Goal: Task Accomplishment & Management: Complete application form

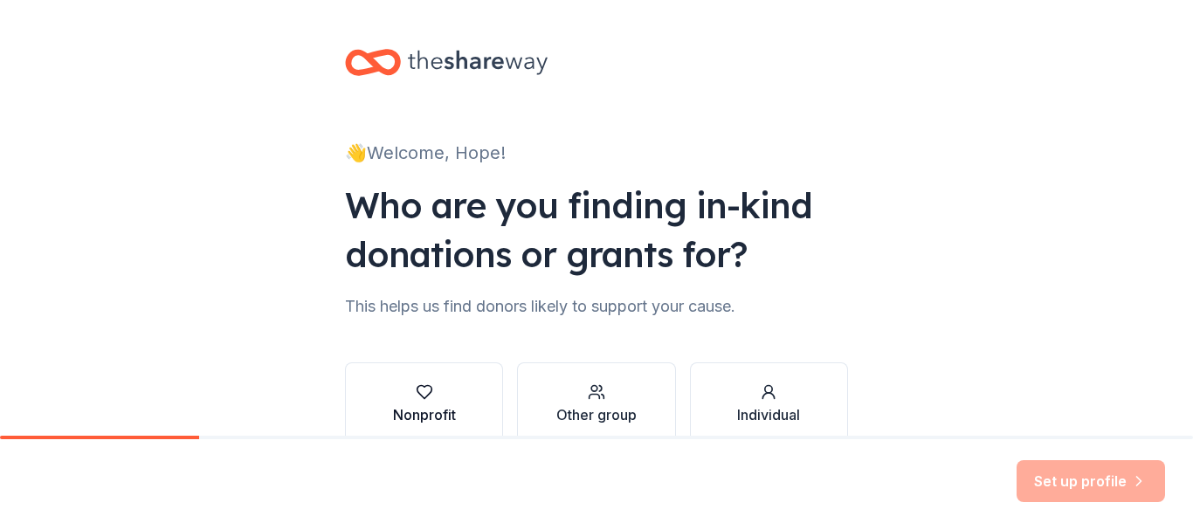
click at [416, 397] on icon "button" at bounding box center [424, 391] width 17 height 17
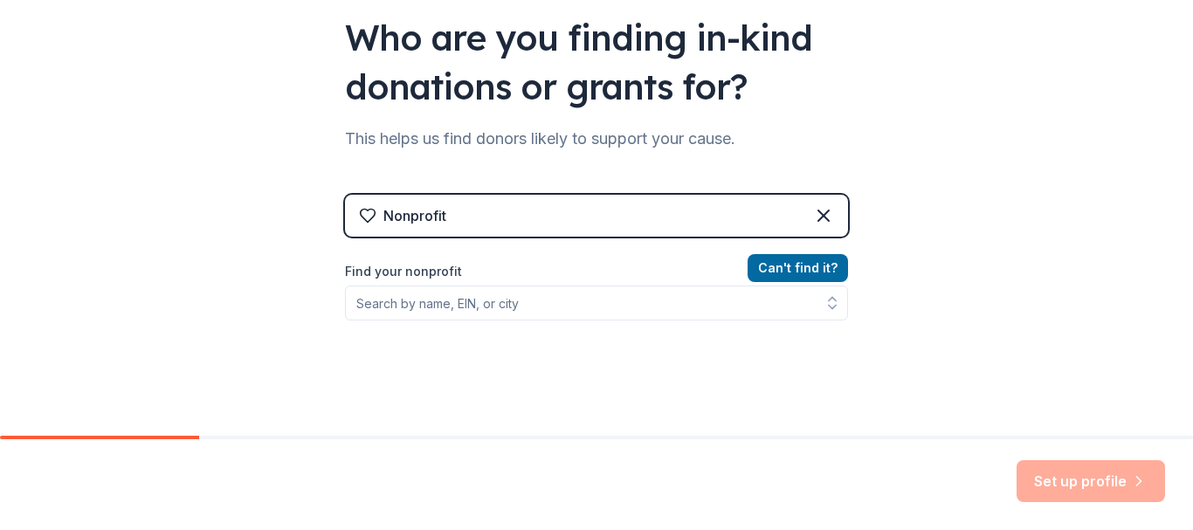
scroll to position [171, 0]
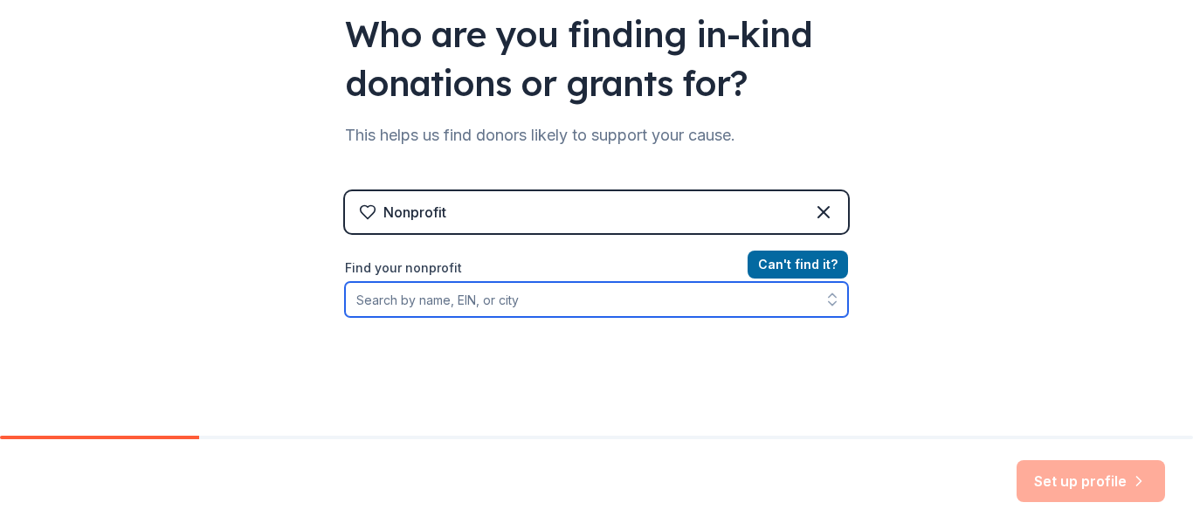
click at [625, 305] on input "Find your nonprofit" at bounding box center [596, 299] width 503 height 35
click at [534, 298] on input "Hope Rysing Solutions Inc" at bounding box center [596, 299] width 503 height 35
type input "H"
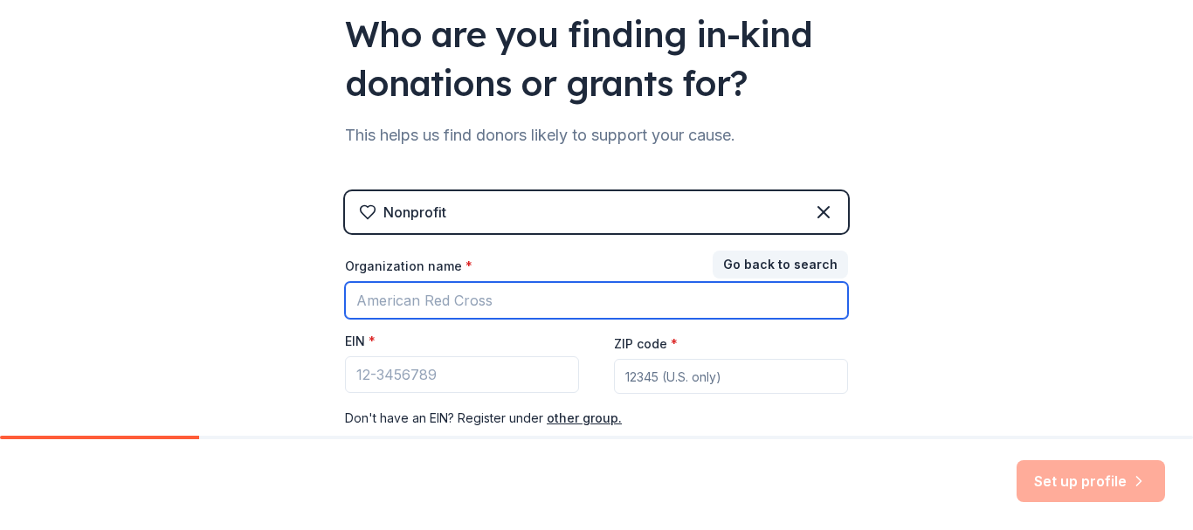
click at [534, 298] on input "Organization name *" at bounding box center [596, 300] width 503 height 37
type input "Hope Rysing Solutions In"
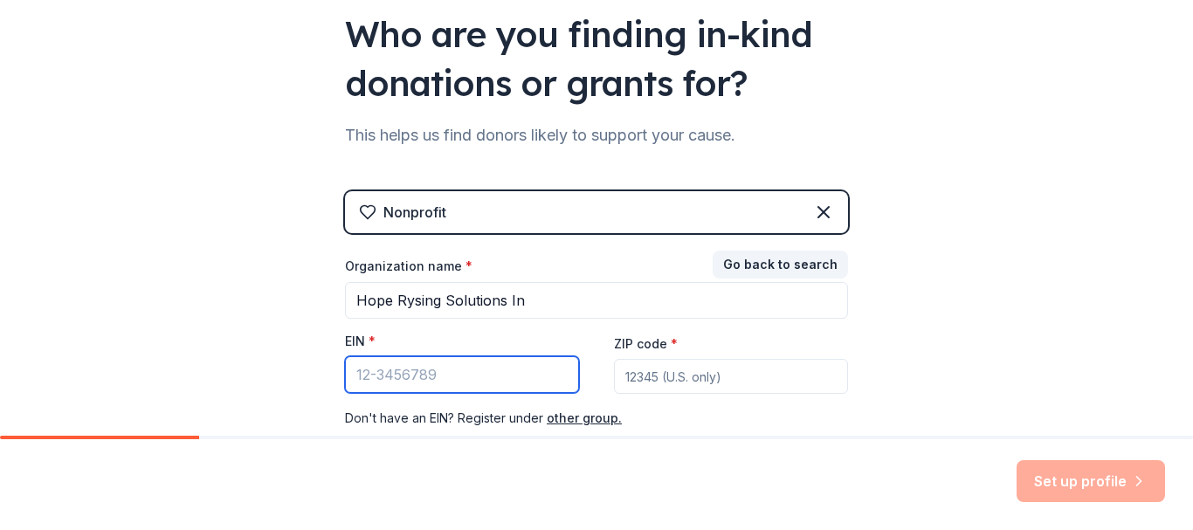
click at [508, 376] on input "EIN *" at bounding box center [462, 374] width 234 height 37
type input "[US_EMPLOYER_IDENTIFICATION_NUMBER]"
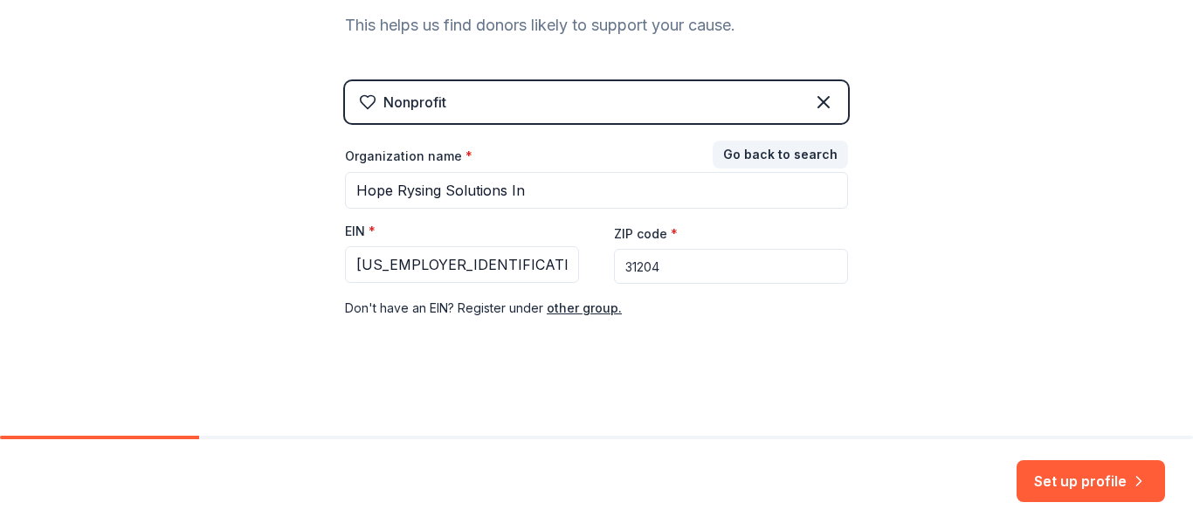
scroll to position [283, 0]
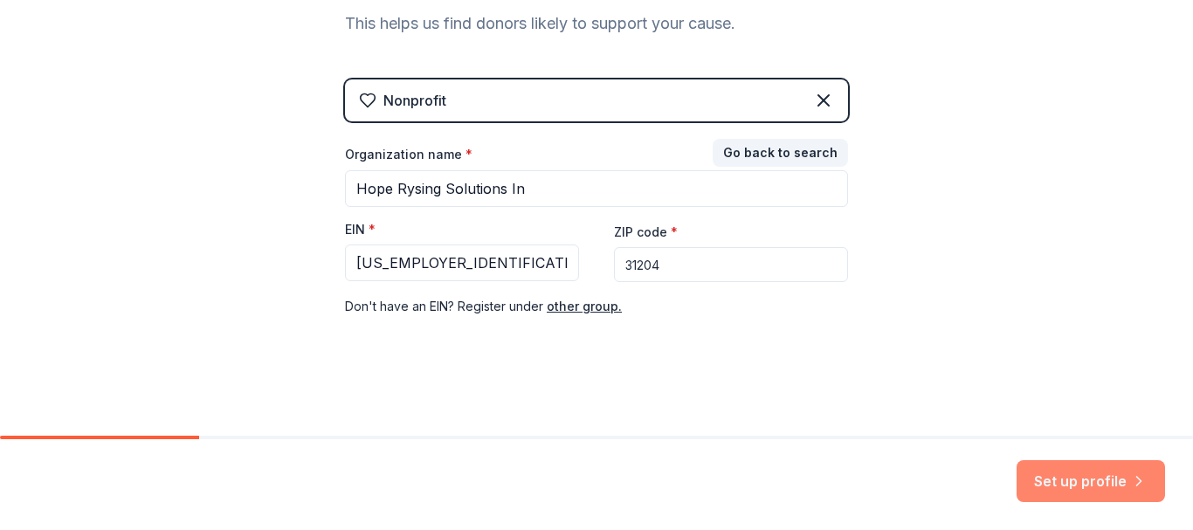
type input "31204"
click at [1103, 475] on button "Set up profile" at bounding box center [1091, 481] width 148 height 42
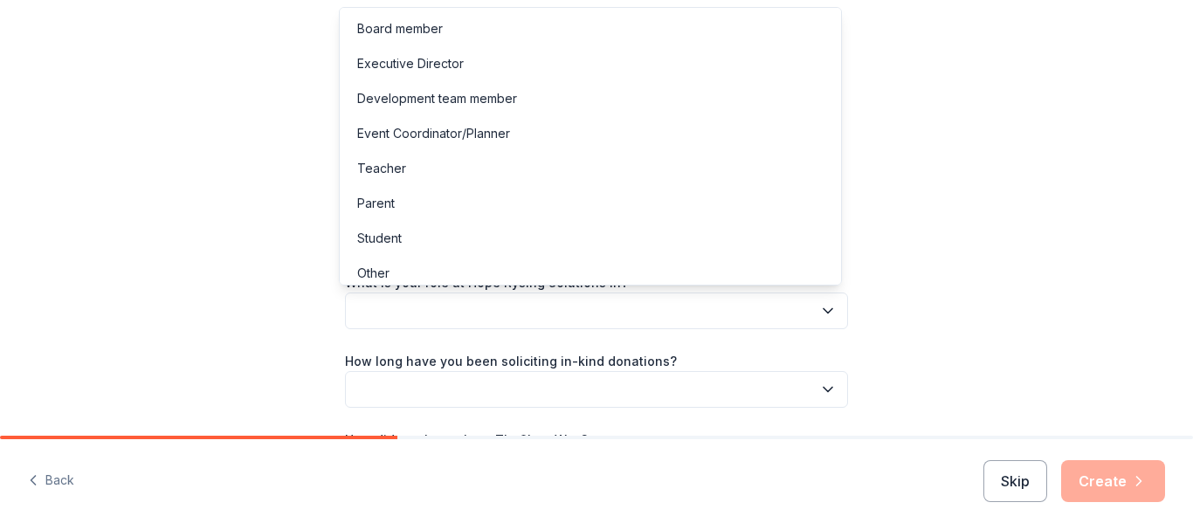
click at [824, 306] on icon "button" at bounding box center [827, 310] width 17 height 17
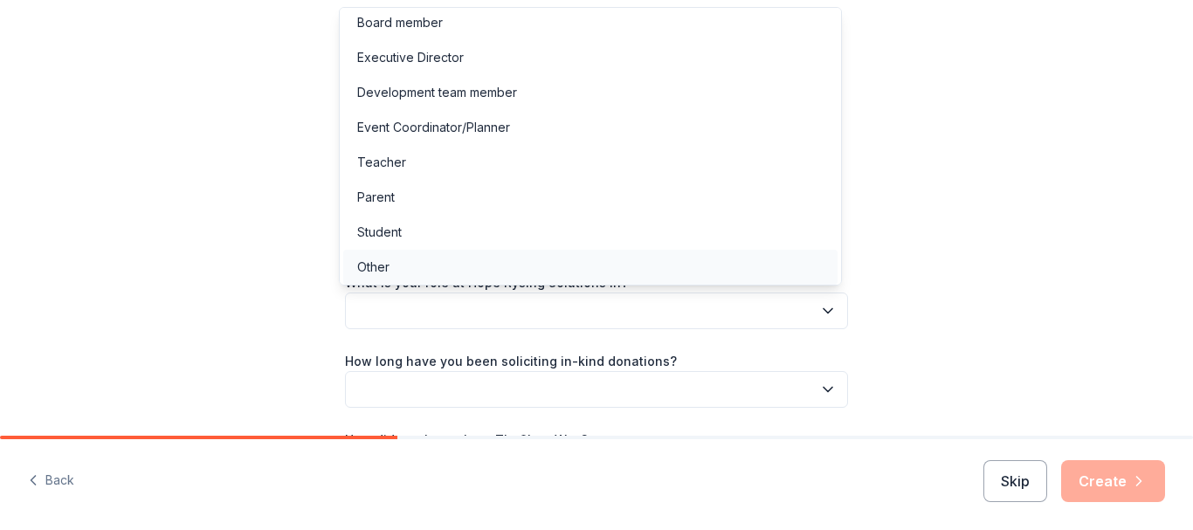
click at [524, 266] on div "Other" at bounding box center [590, 267] width 494 height 35
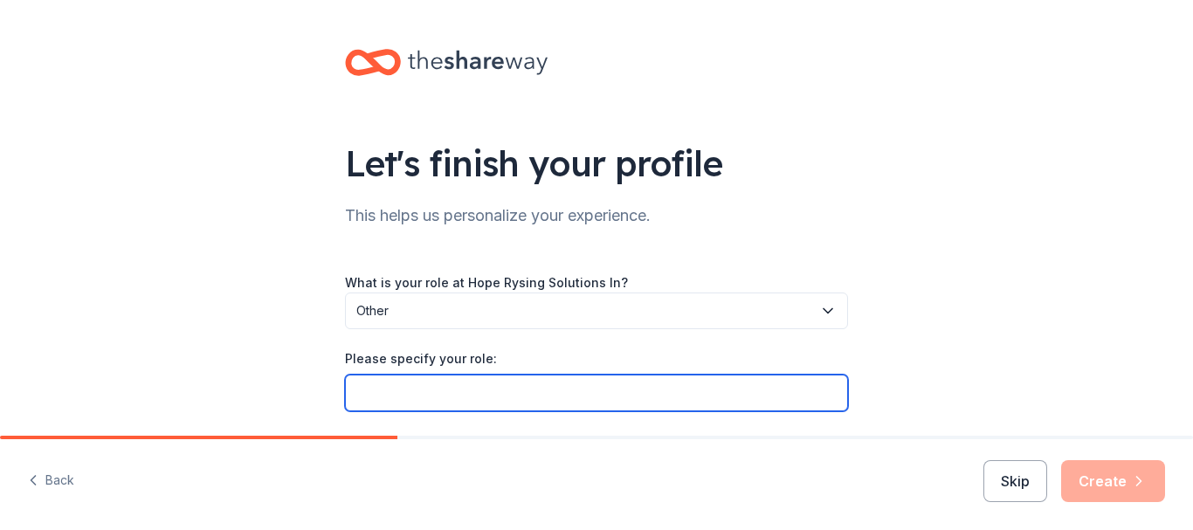
click at [598, 398] on input "Please specify your role:" at bounding box center [596, 393] width 503 height 37
drag, startPoint x: 598, startPoint y: 398, endPoint x: 565, endPoint y: 374, distance: 41.2
click at [565, 375] on input "CEO/ Founder and Development" at bounding box center [596, 393] width 503 height 37
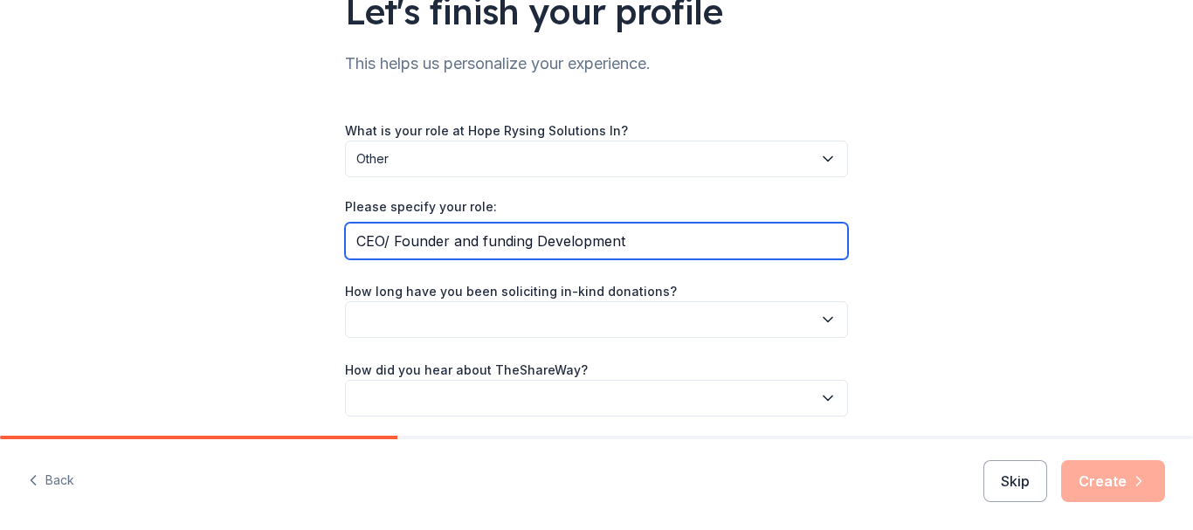
scroll to position [146, 0]
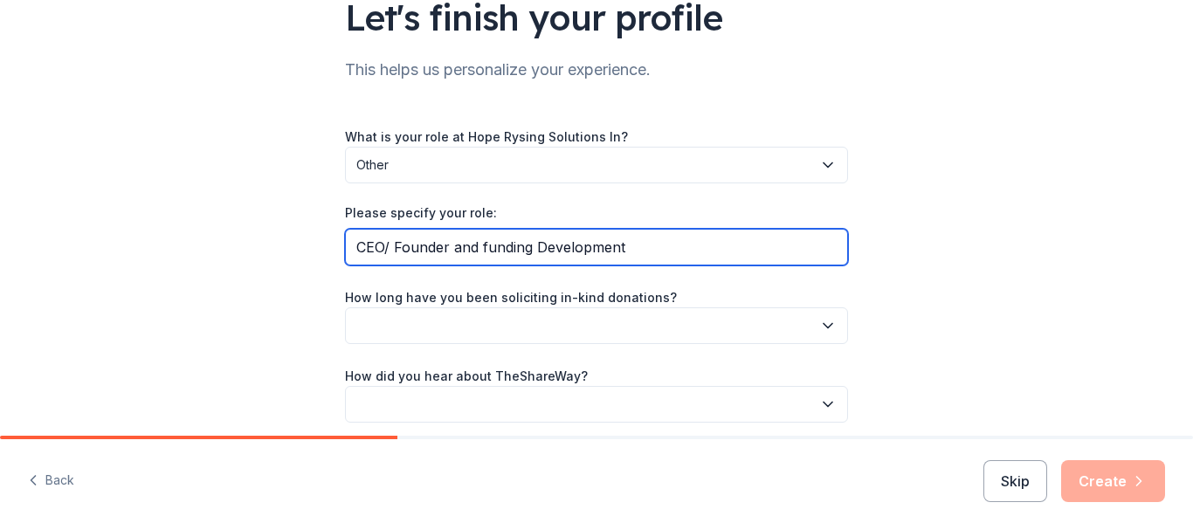
type input "CEO/ Founder and funding Development"
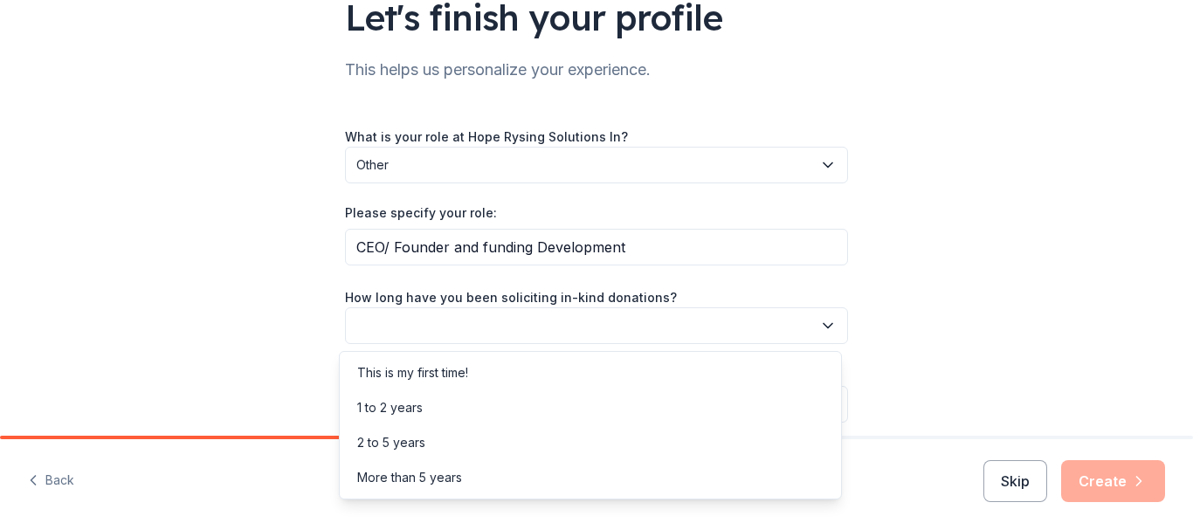
click at [824, 317] on icon "button" at bounding box center [827, 325] width 17 height 17
click at [730, 367] on div "This is my first time!" at bounding box center [590, 372] width 494 height 35
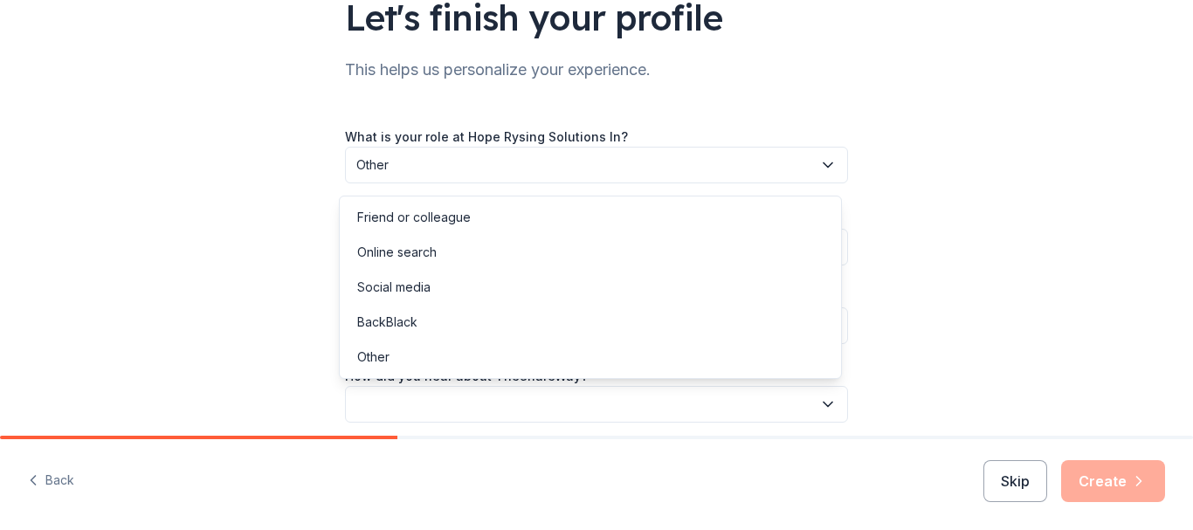
click at [824, 402] on icon "button" at bounding box center [827, 404] width 17 height 17
click at [664, 292] on div "Social media" at bounding box center [590, 287] width 494 height 35
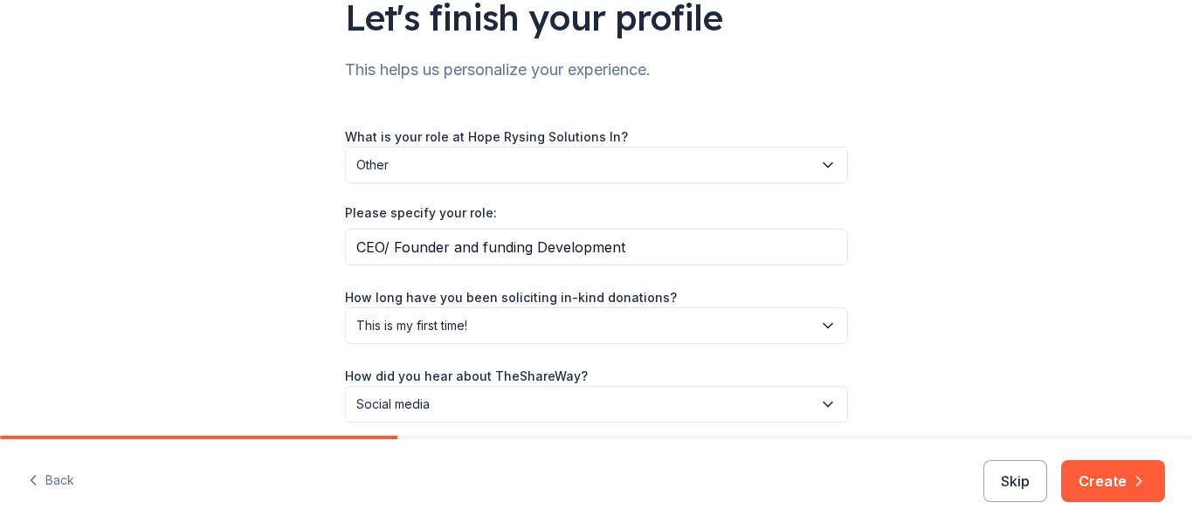
scroll to position [217, 0]
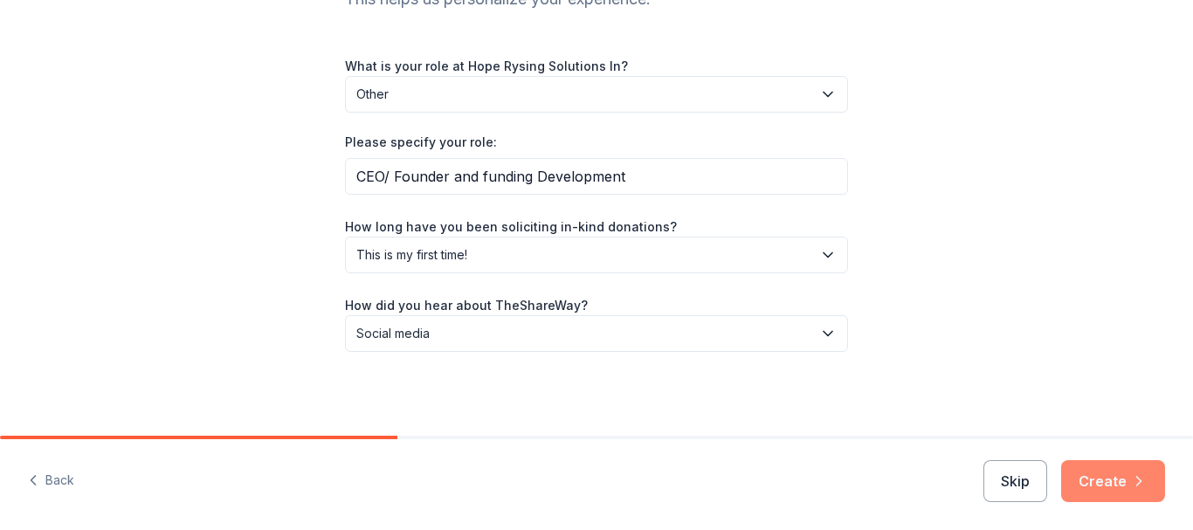
click at [1112, 476] on button "Create" at bounding box center [1113, 481] width 104 height 42
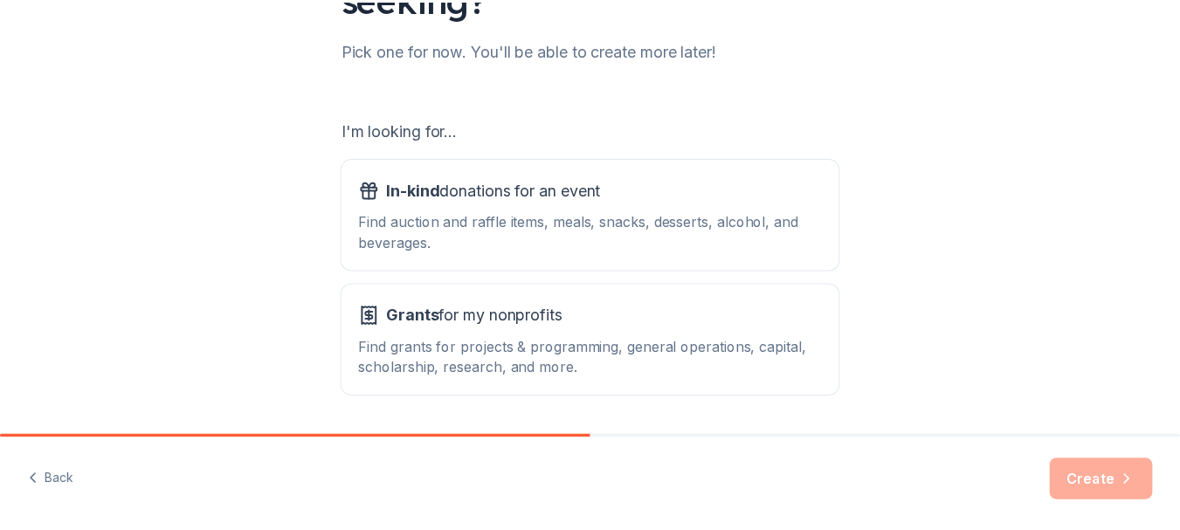
scroll to position [269, 0]
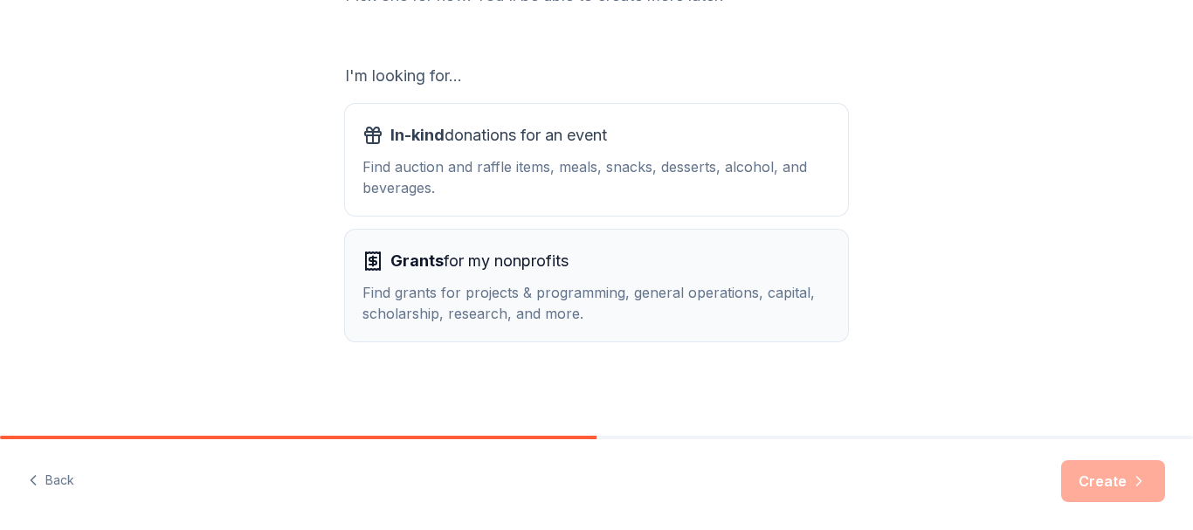
click at [764, 266] on div "Grants for my nonprofits" at bounding box center [596, 261] width 468 height 28
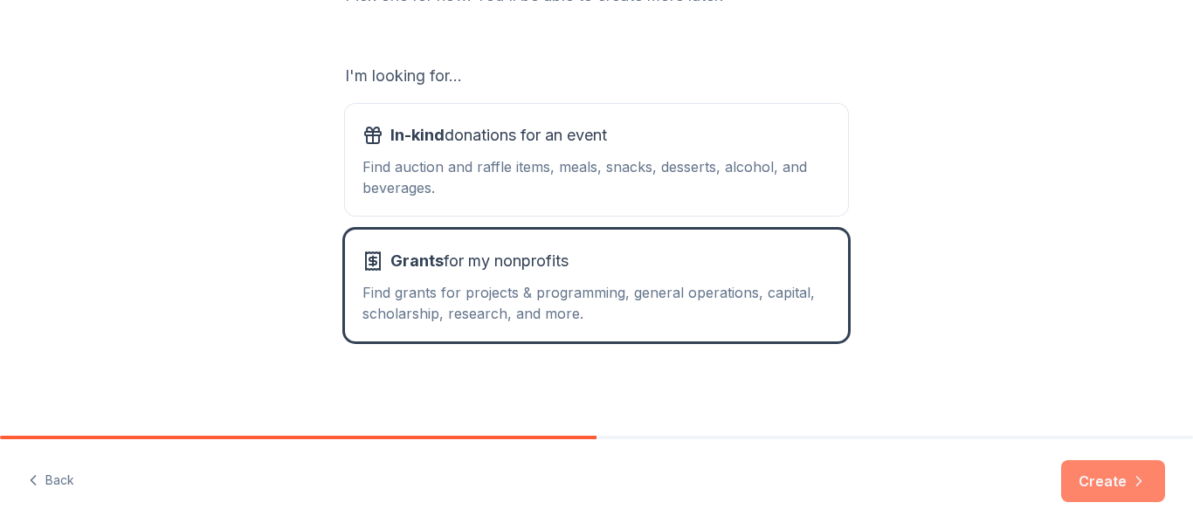
click at [1081, 471] on button "Create" at bounding box center [1113, 481] width 104 height 42
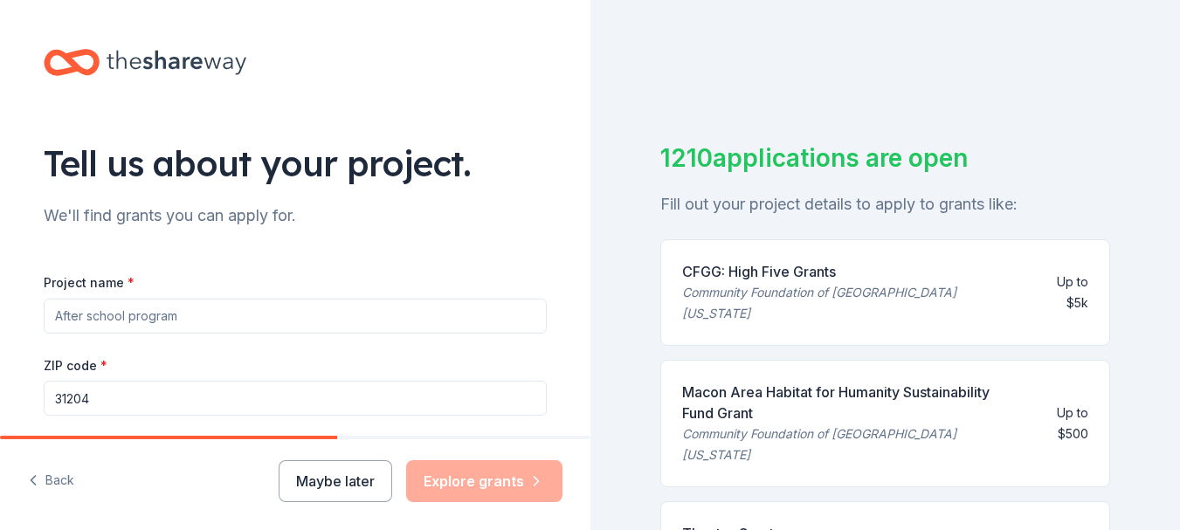
click at [190, 319] on input "Project name *" at bounding box center [295, 316] width 503 height 35
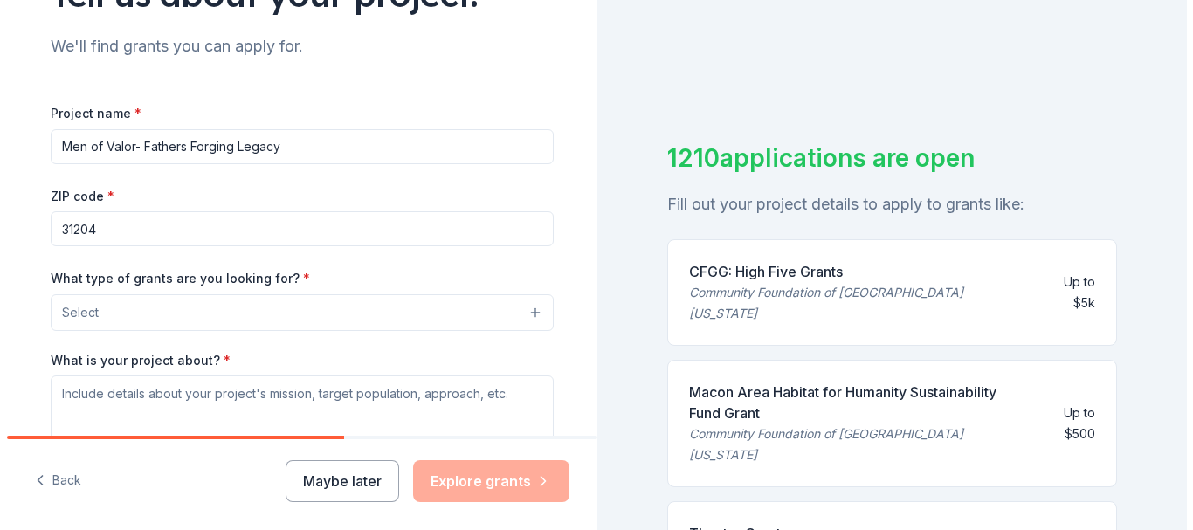
scroll to position [200, 0]
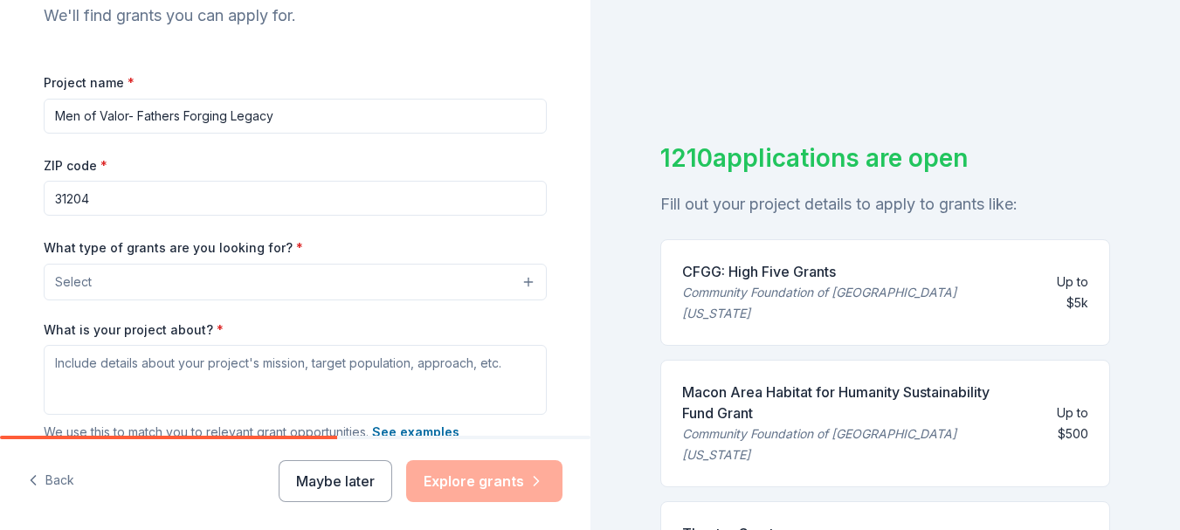
type input "Men of Valor- Fathers Forging Legacy"
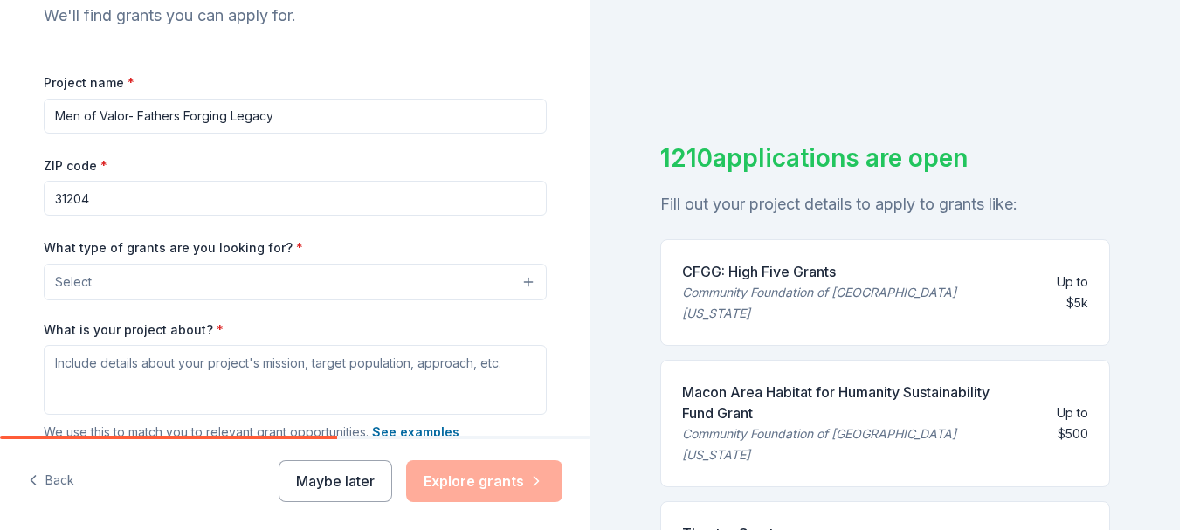
click at [520, 282] on button "Select" at bounding box center [295, 282] width 503 height 37
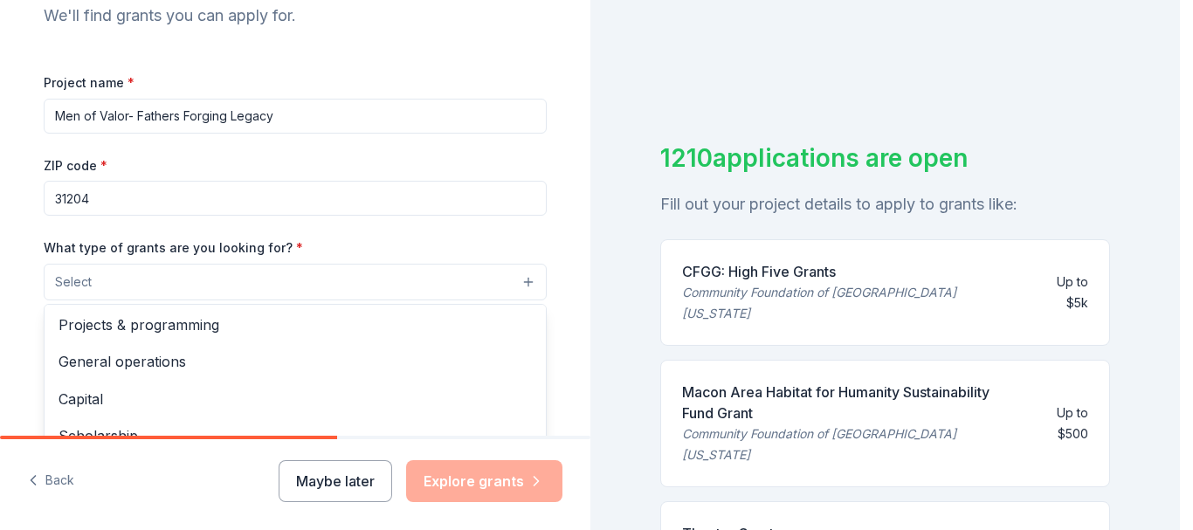
scroll to position [0, 0]
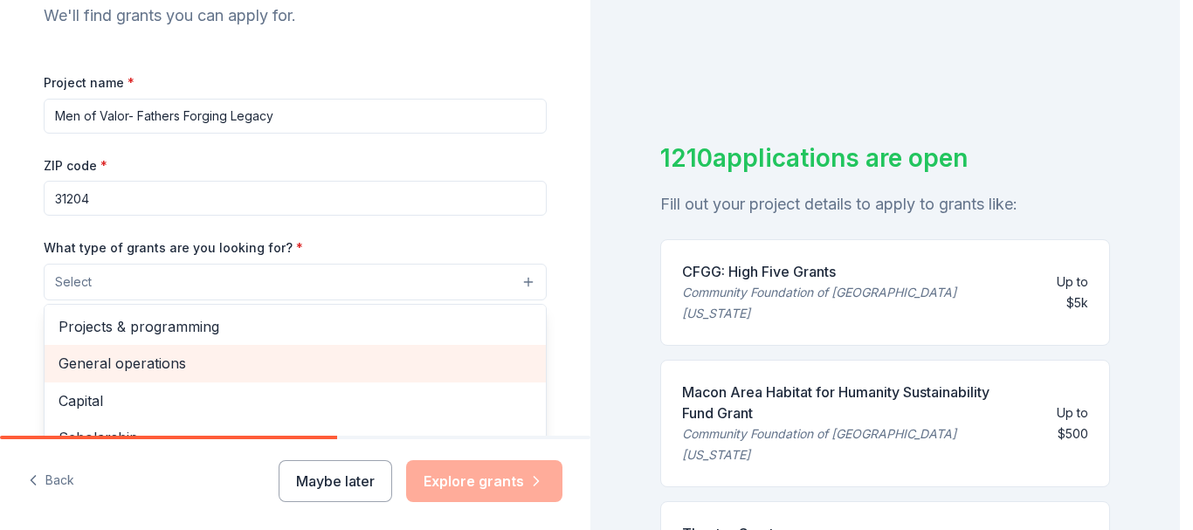
click at [197, 355] on span "General operations" at bounding box center [295, 363] width 473 height 23
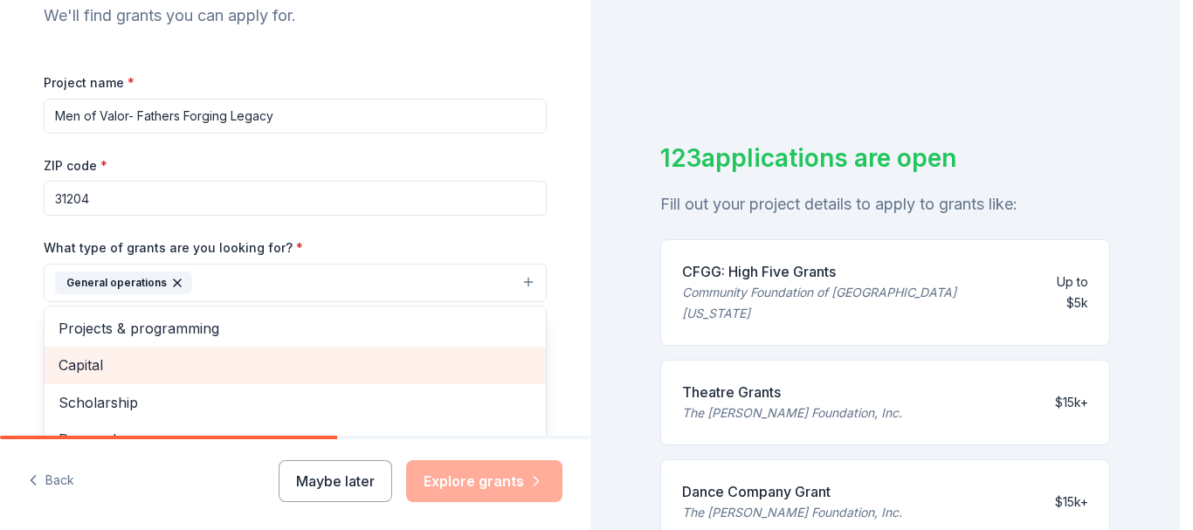
click at [256, 365] on span "Capital" at bounding box center [295, 365] width 473 height 23
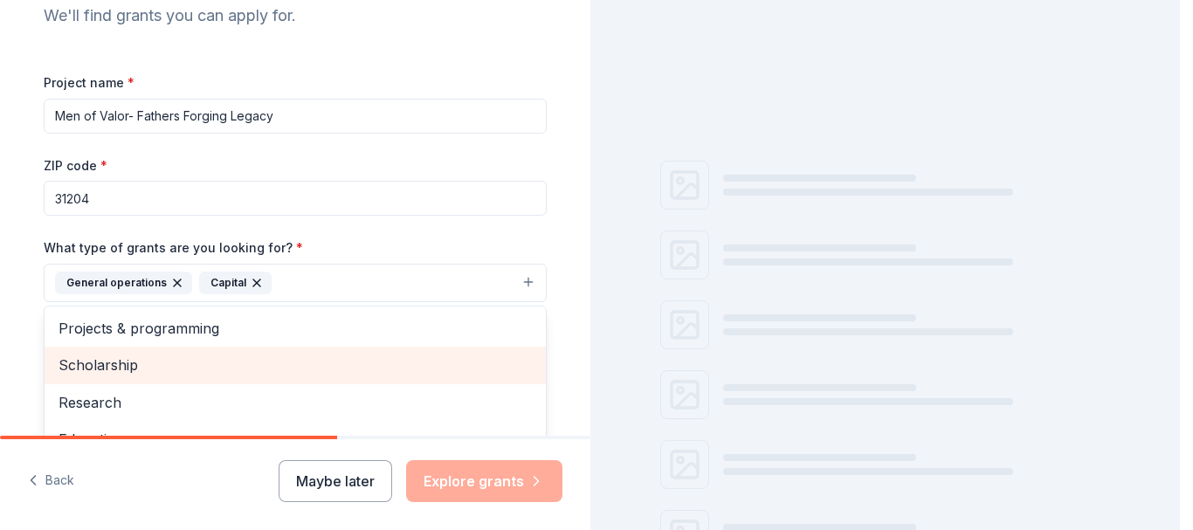
click at [256, 365] on span "Scholarship" at bounding box center [295, 365] width 473 height 23
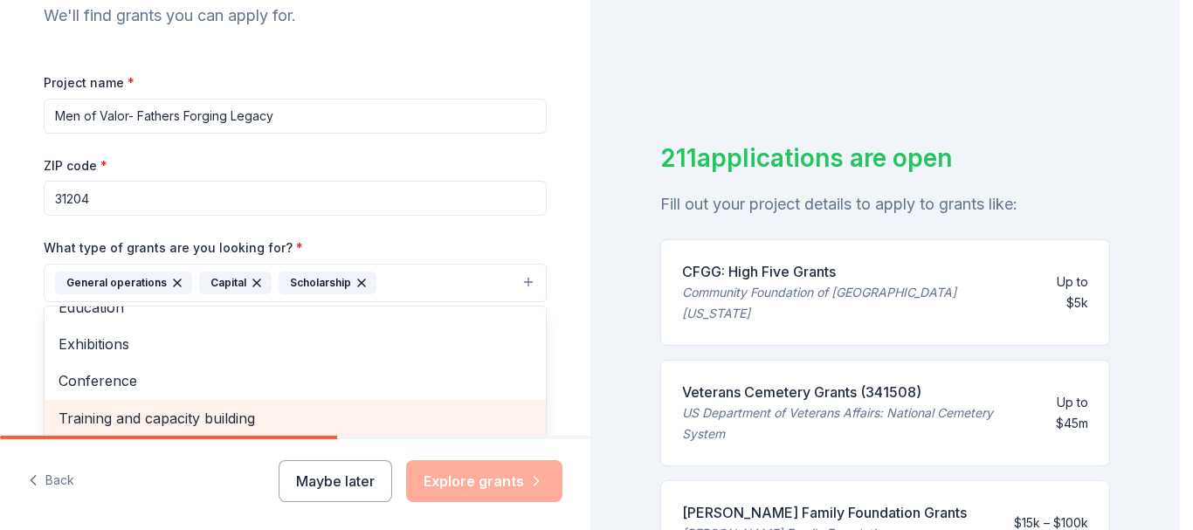
scroll to position [201, 0]
click at [216, 408] on span "Training and capacity building" at bounding box center [295, 417] width 473 height 23
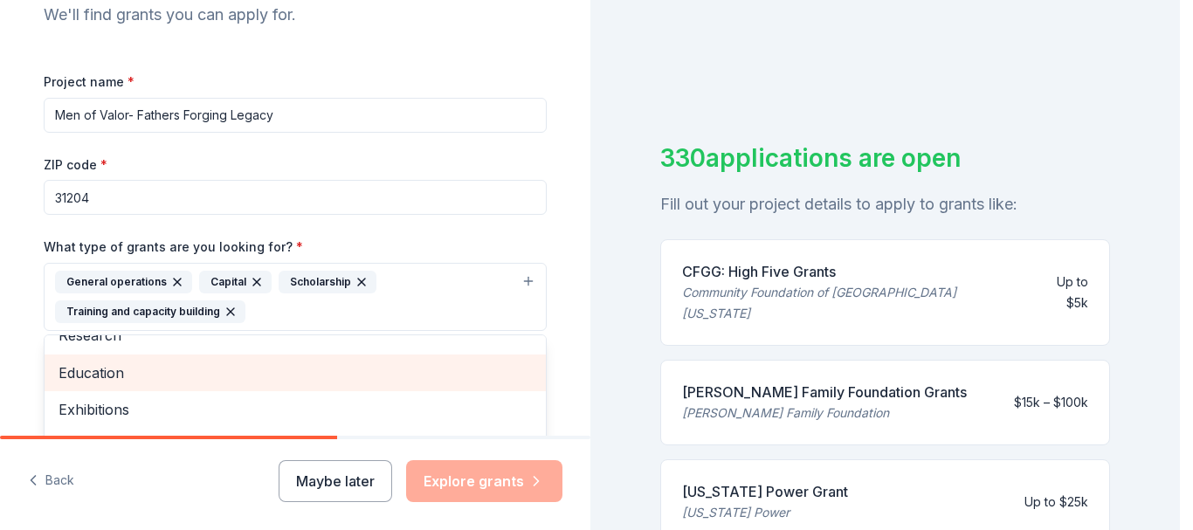
click at [218, 379] on span "Education" at bounding box center [295, 373] width 473 height 23
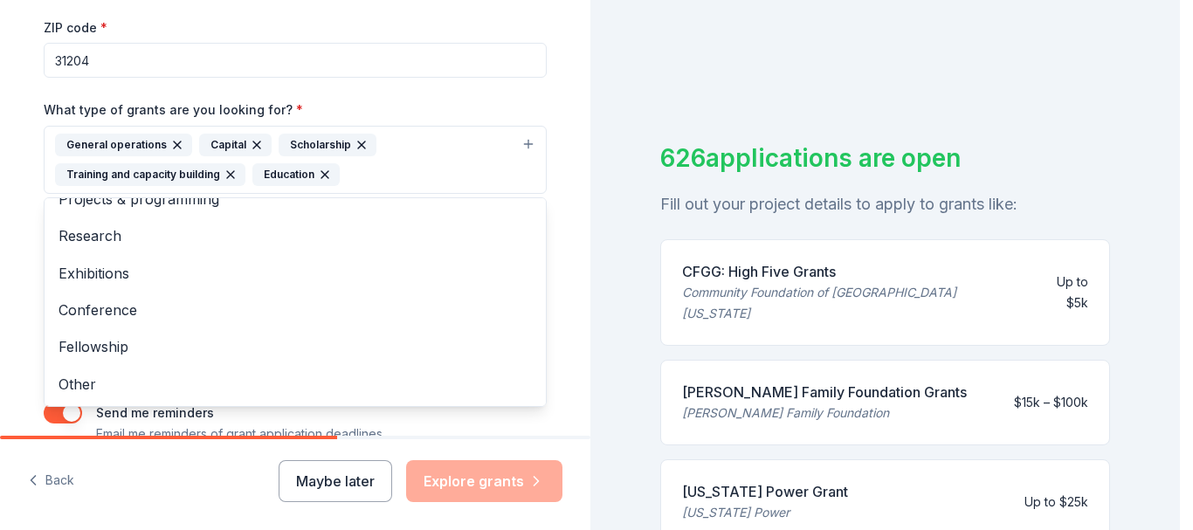
scroll to position [431, 0]
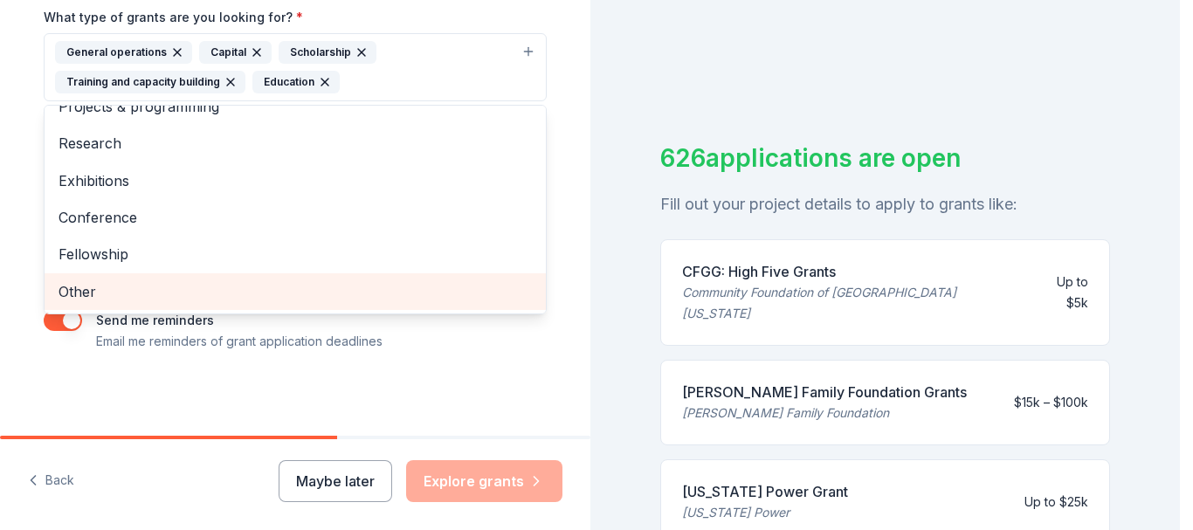
click at [388, 286] on span "Other" at bounding box center [295, 291] width 473 height 23
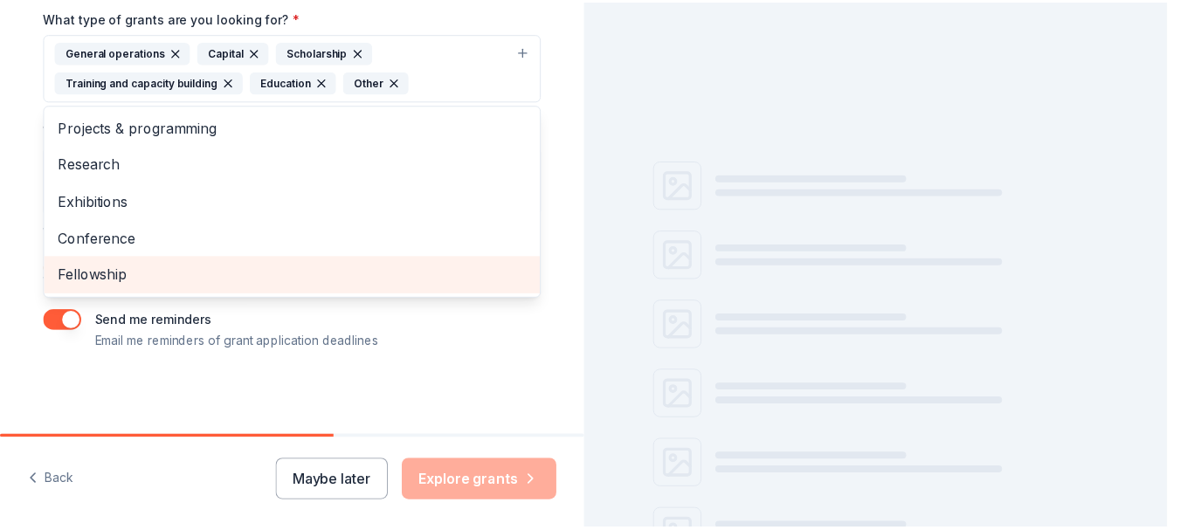
scroll to position [0, 0]
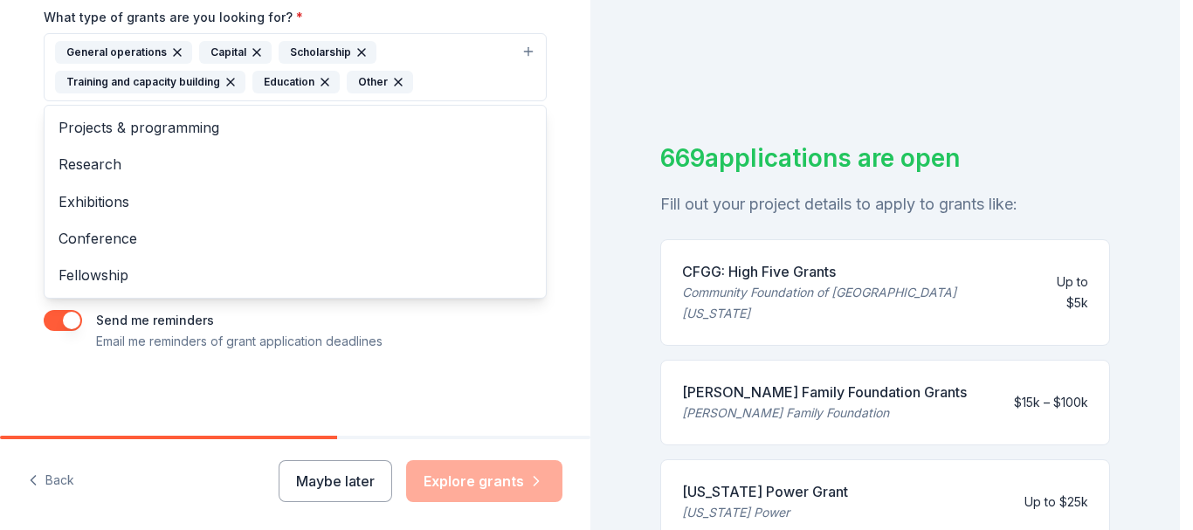
click at [555, 76] on div "Tell us about your project. We'll find grants you can apply for. Project name *…" at bounding box center [295, 2] width 559 height 866
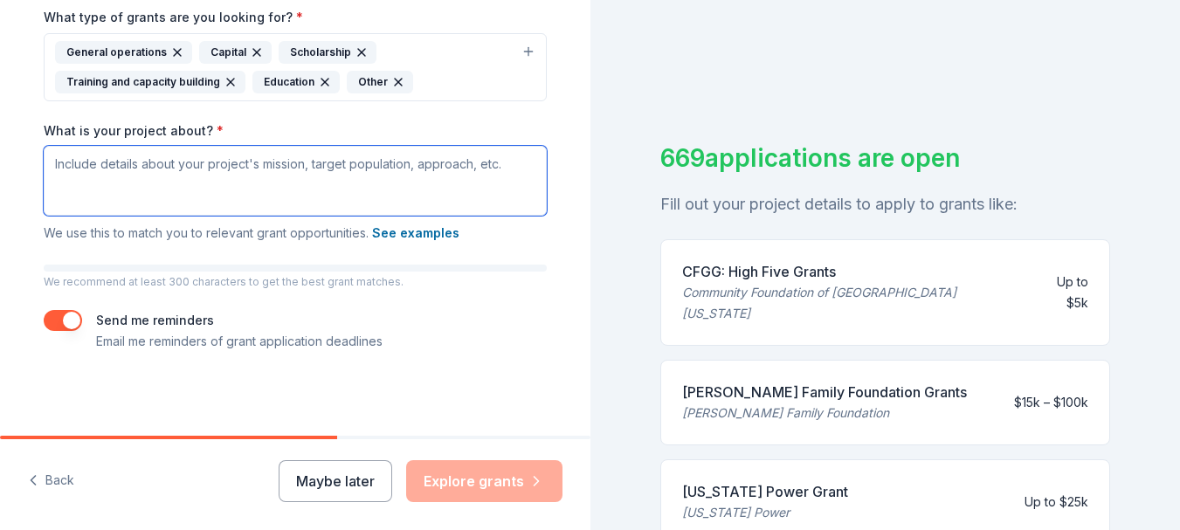
click at [399, 165] on textarea "What is your project about? *" at bounding box center [295, 181] width 503 height 70
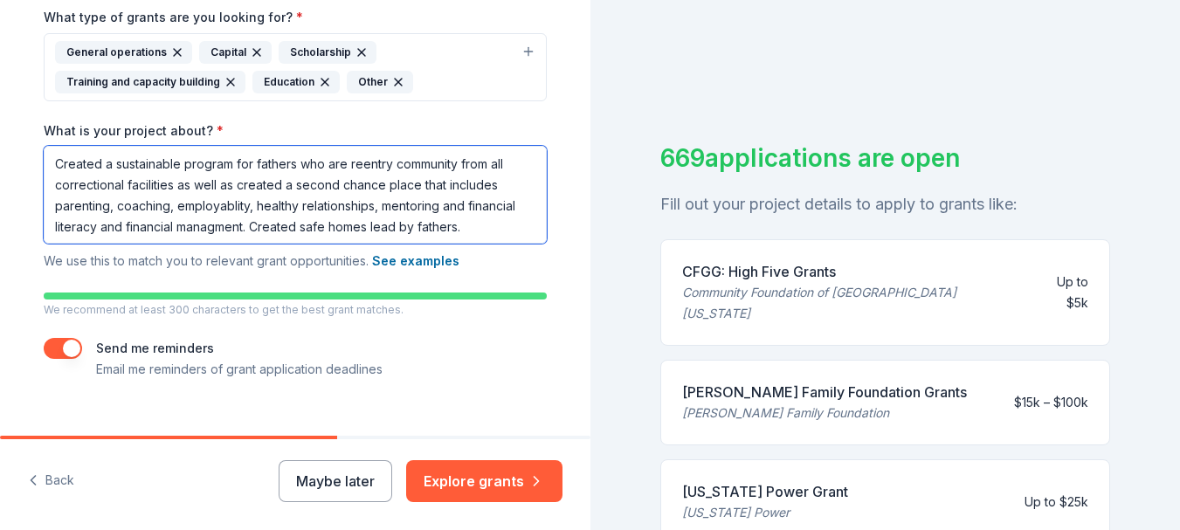
click at [204, 210] on textarea "Created a sustainable program for fathers who are reentry community from all co…" at bounding box center [295, 195] width 503 height 98
click at [213, 229] on textarea "Created a sustainable program for fathers who are reentry community from all co…" at bounding box center [295, 195] width 503 height 98
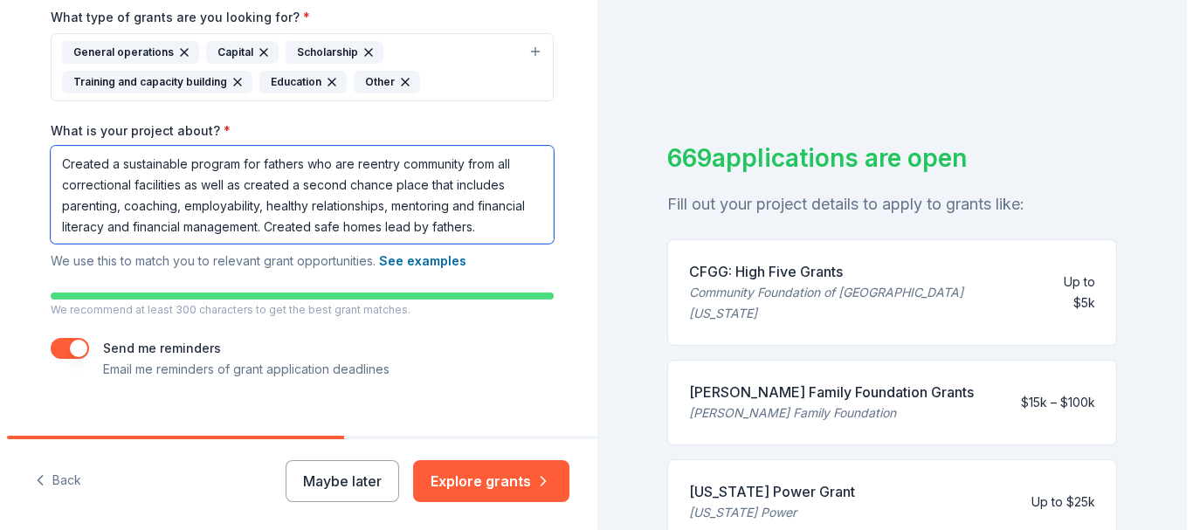
scroll to position [459, 0]
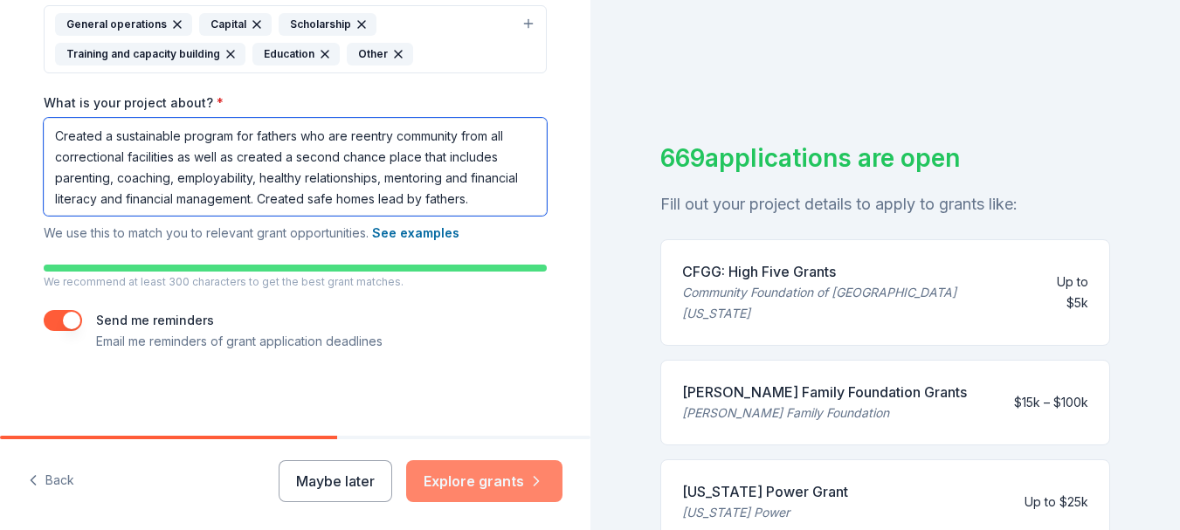
type textarea "Created a sustainable program for fathers who are reentry community from all co…"
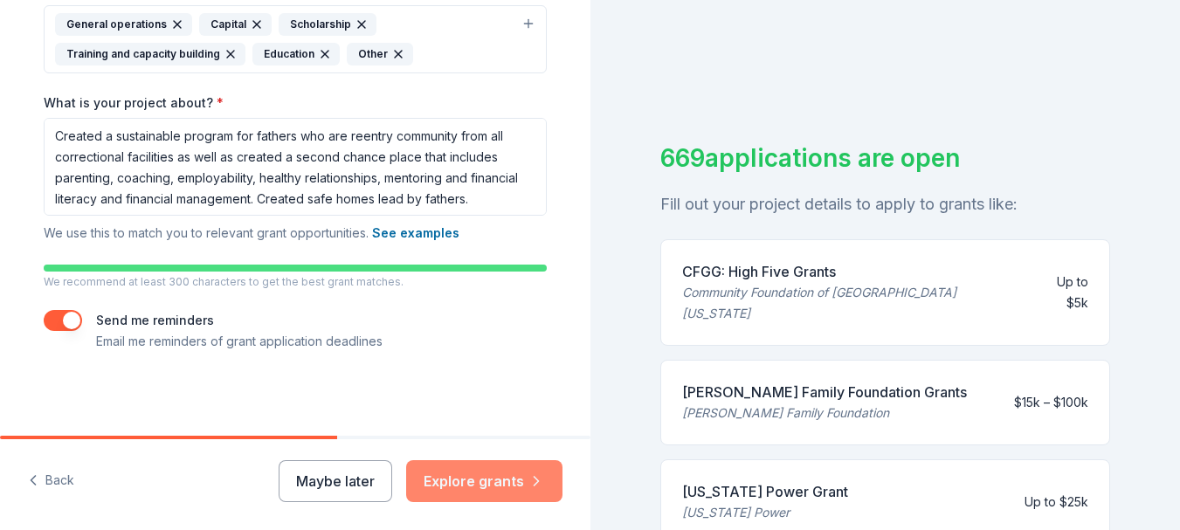
click at [472, 465] on button "Explore grants" at bounding box center [484, 481] width 156 height 42
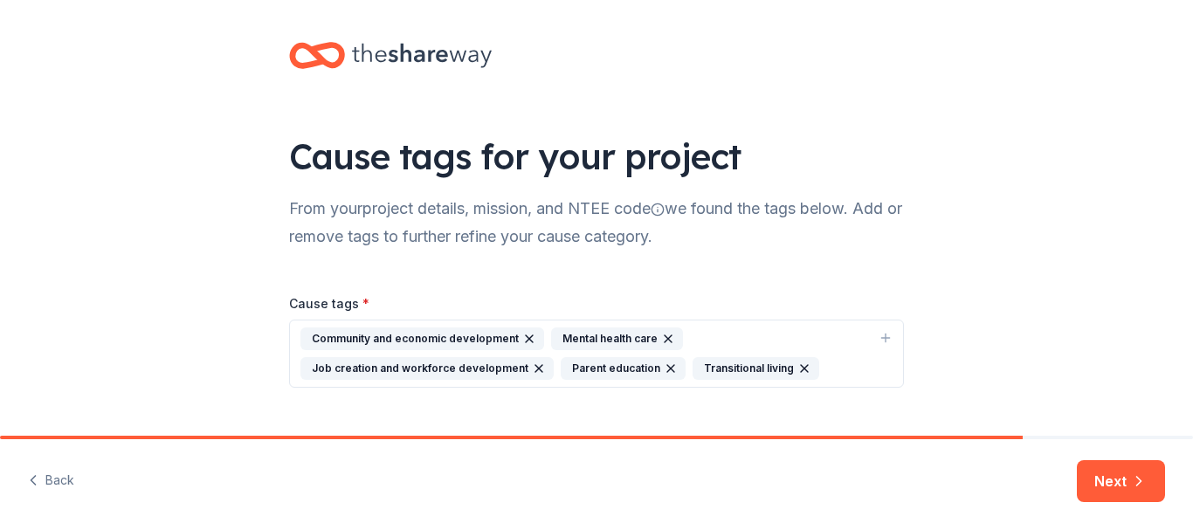
scroll to position [43, 0]
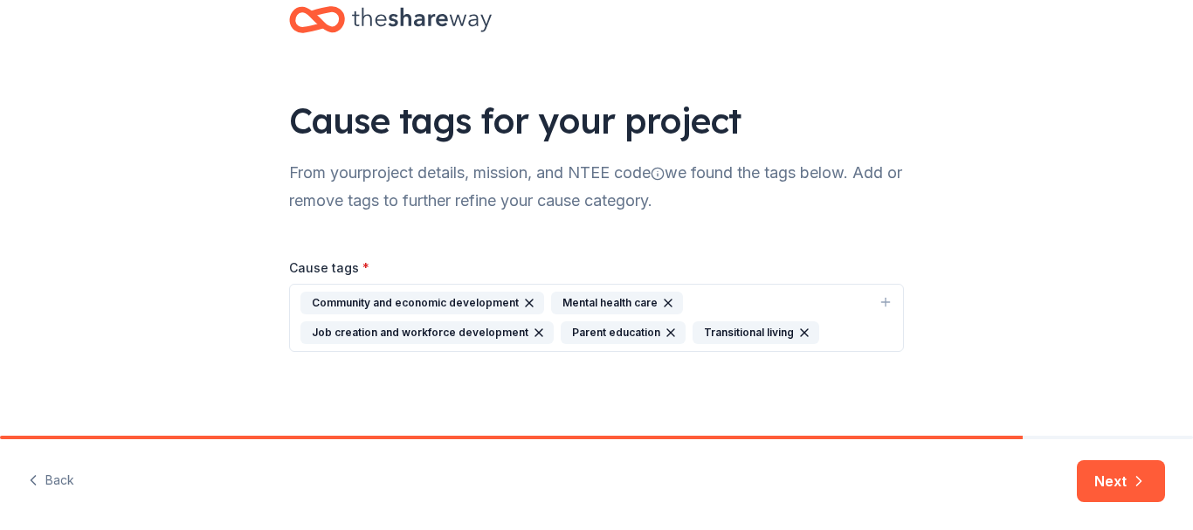
drag, startPoint x: 596, startPoint y: 405, endPoint x: 575, endPoint y: 399, distance: 21.8
click at [575, 399] on div "Cause tags for your project From your project details, mission, and NTEE code w…" at bounding box center [596, 196] width 671 height 479
click at [522, 306] on icon "button" at bounding box center [529, 303] width 14 height 14
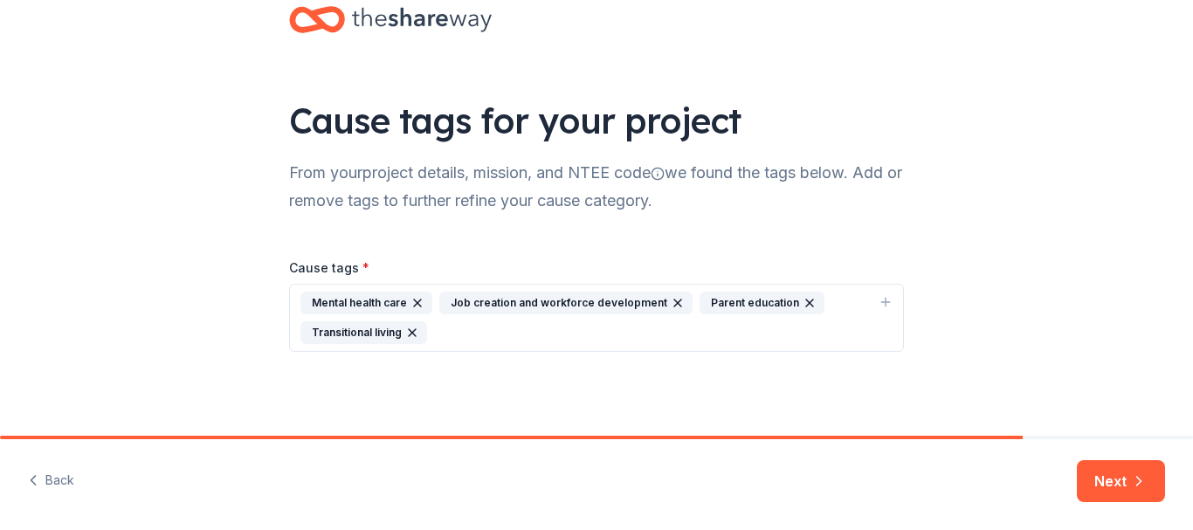
click at [879, 298] on icon "button" at bounding box center [886, 302] width 14 height 14
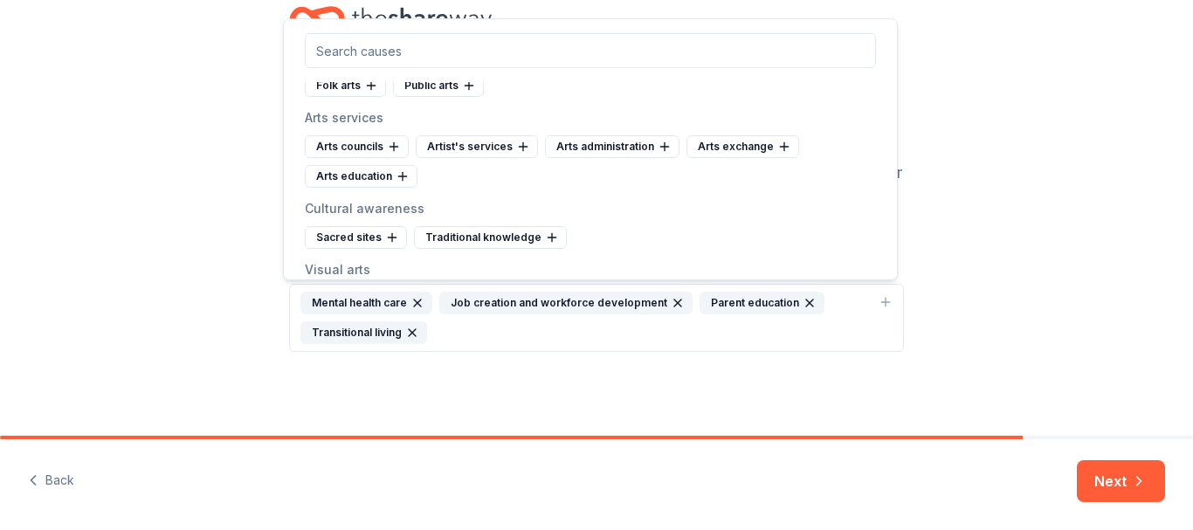
scroll to position [64, 0]
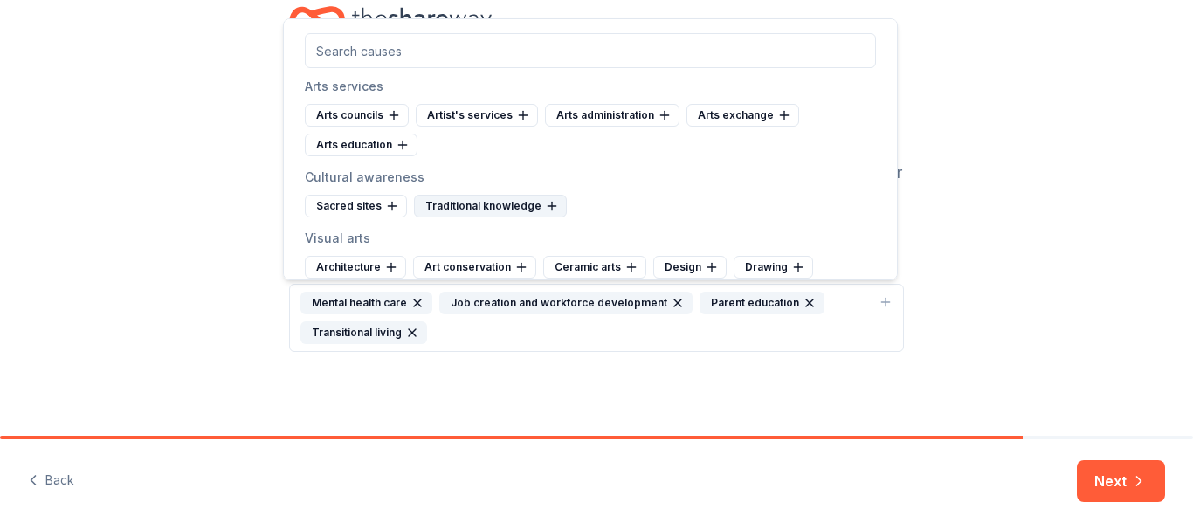
click at [545, 210] on icon at bounding box center [552, 206] width 14 height 14
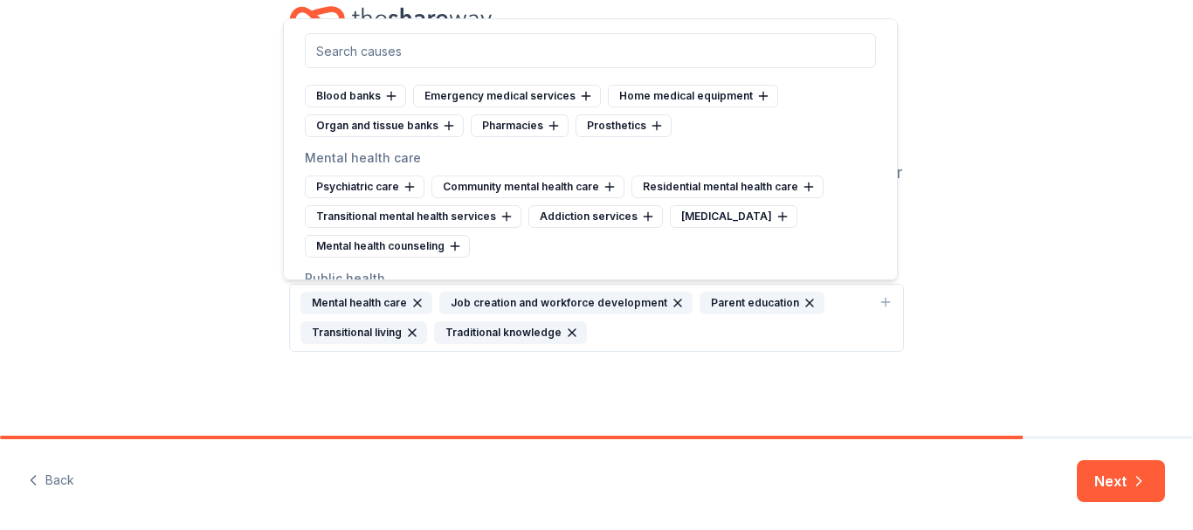
scroll to position [2474, 0]
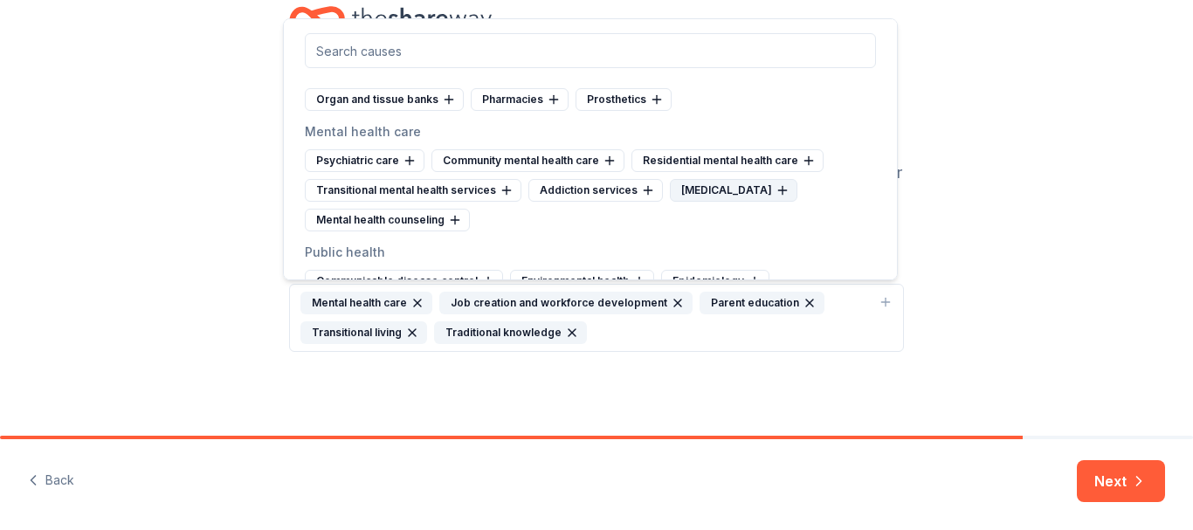
click at [783, 197] on icon at bounding box center [783, 190] width 14 height 14
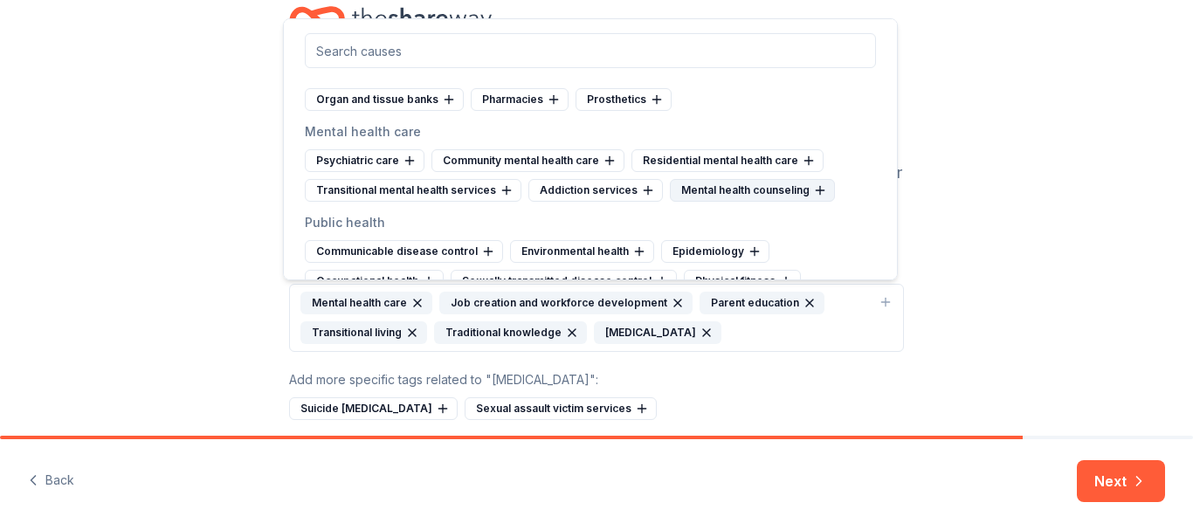
click at [816, 197] on icon at bounding box center [820, 190] width 14 height 14
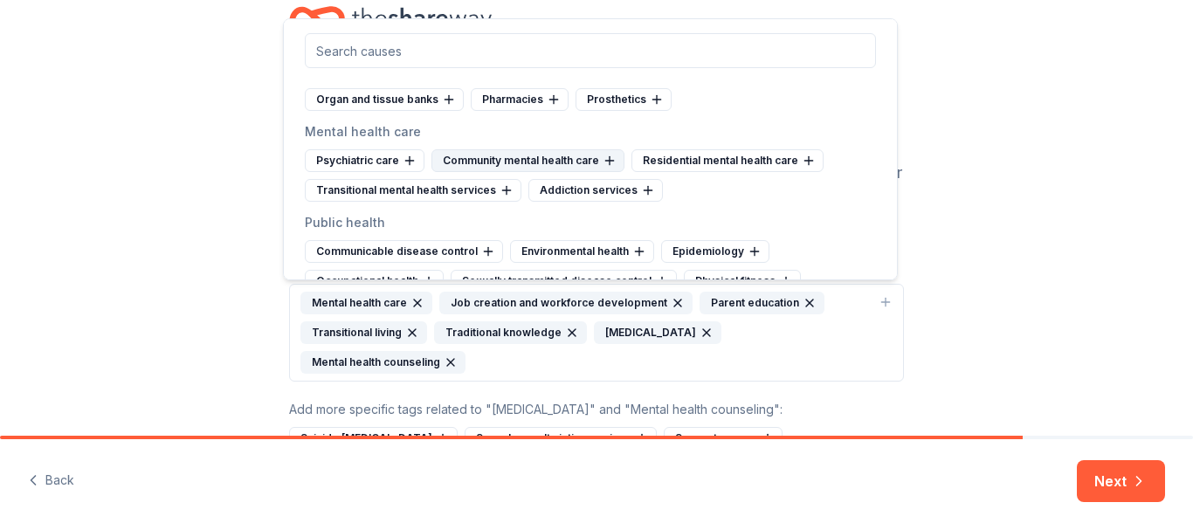
click at [604, 168] on icon at bounding box center [610, 161] width 14 height 14
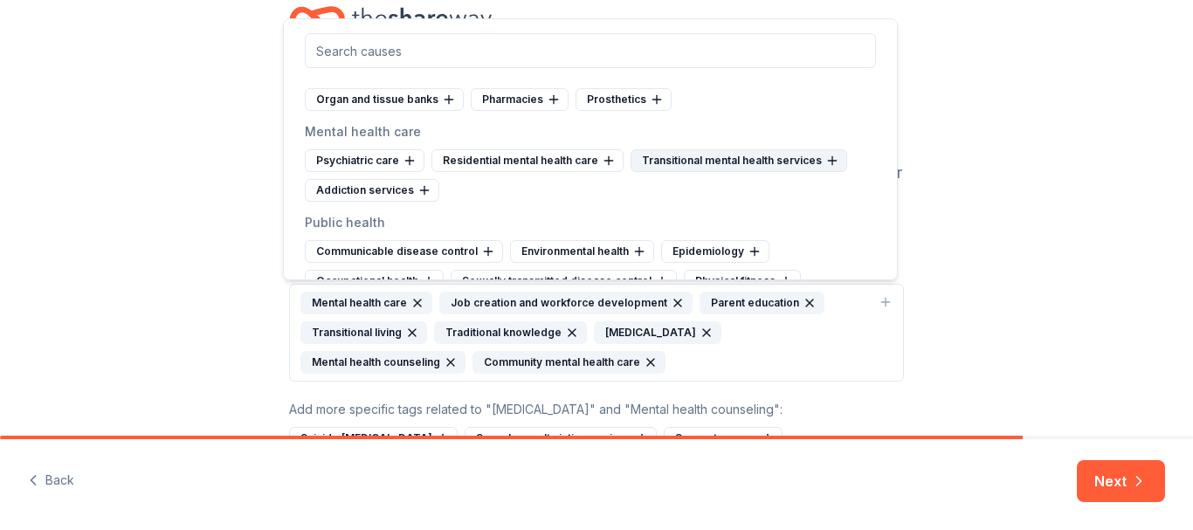
click at [828, 161] on icon at bounding box center [832, 161] width 8 height 0
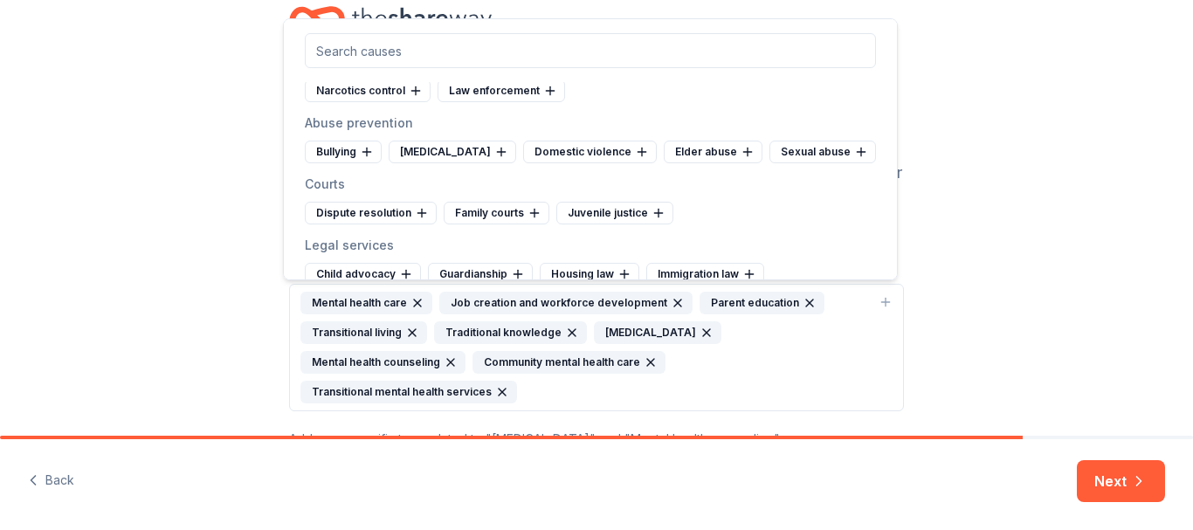
scroll to position [4466, 0]
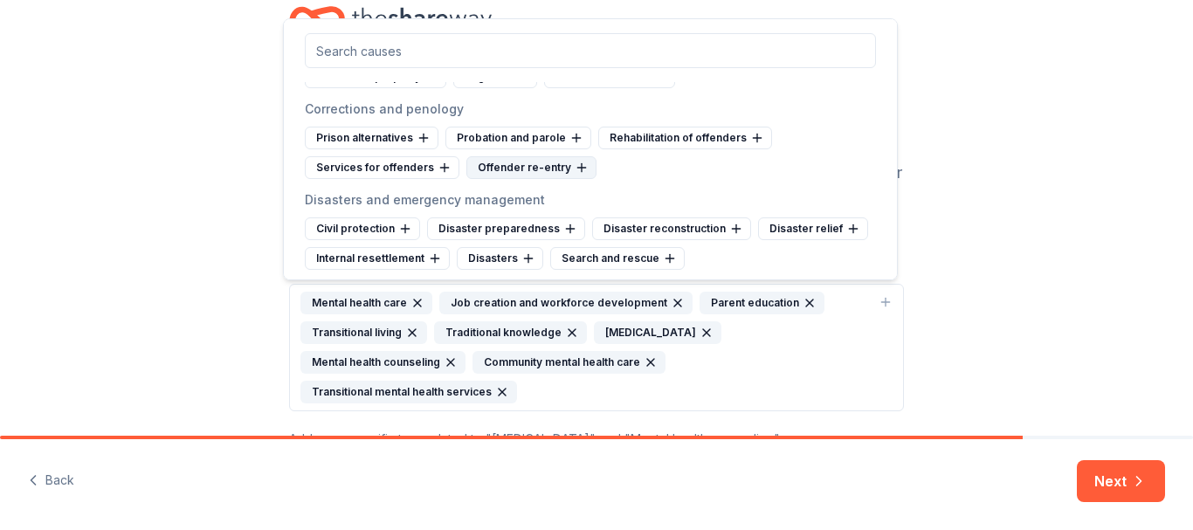
click at [575, 175] on icon at bounding box center [582, 168] width 14 height 14
click at [438, 175] on icon at bounding box center [445, 168] width 14 height 14
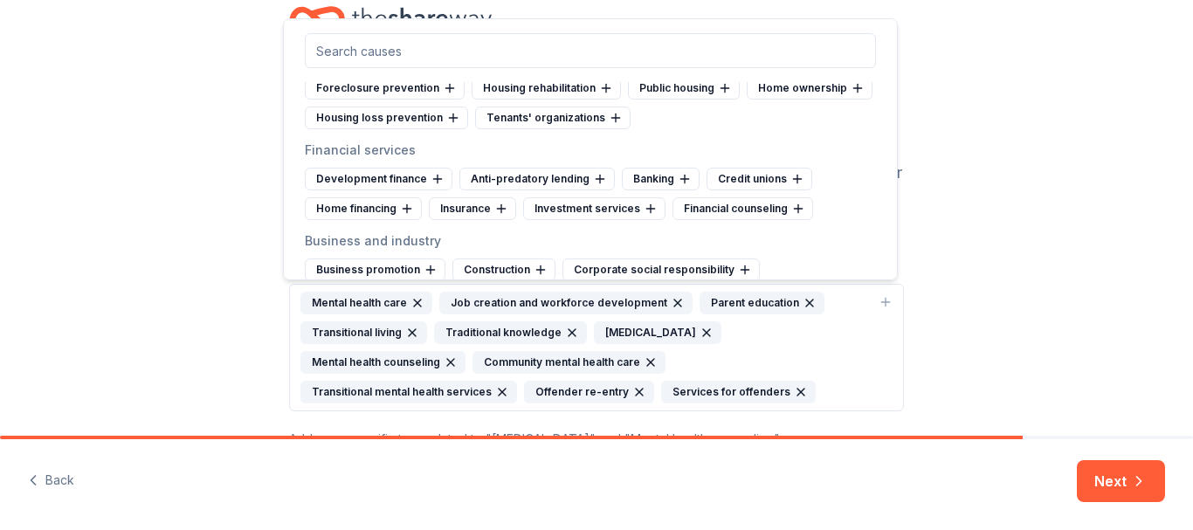
scroll to position [5703, 0]
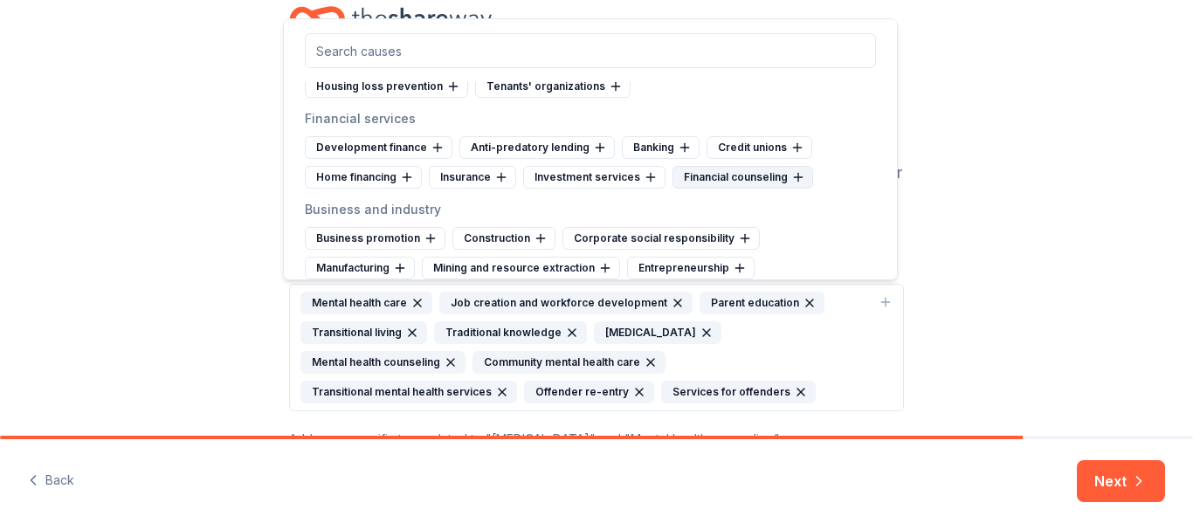
click at [795, 184] on icon at bounding box center [798, 177] width 14 height 14
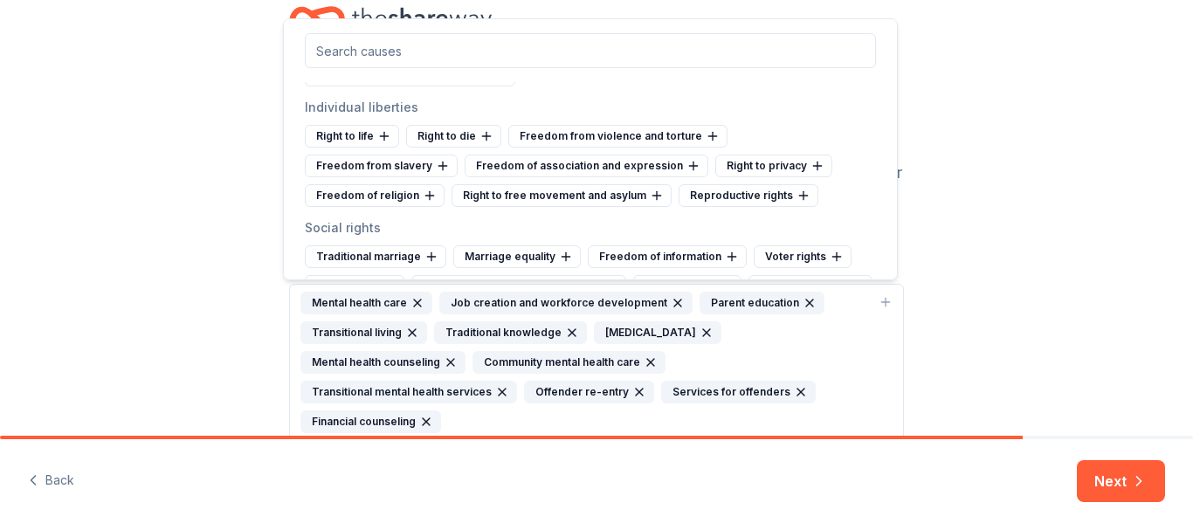
scroll to position [6624, 0]
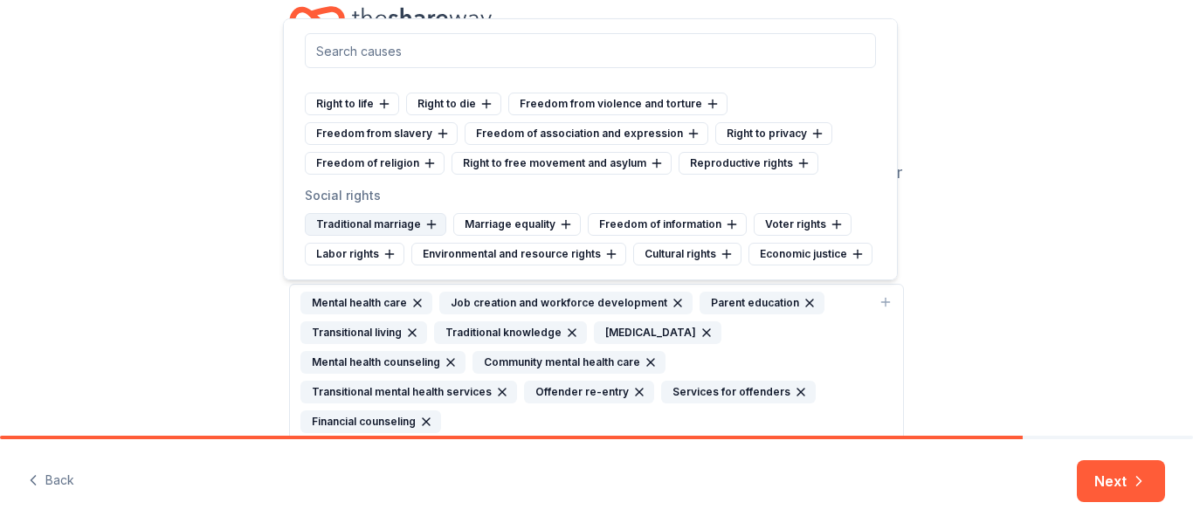
click at [431, 224] on icon at bounding box center [431, 224] width 8 height 0
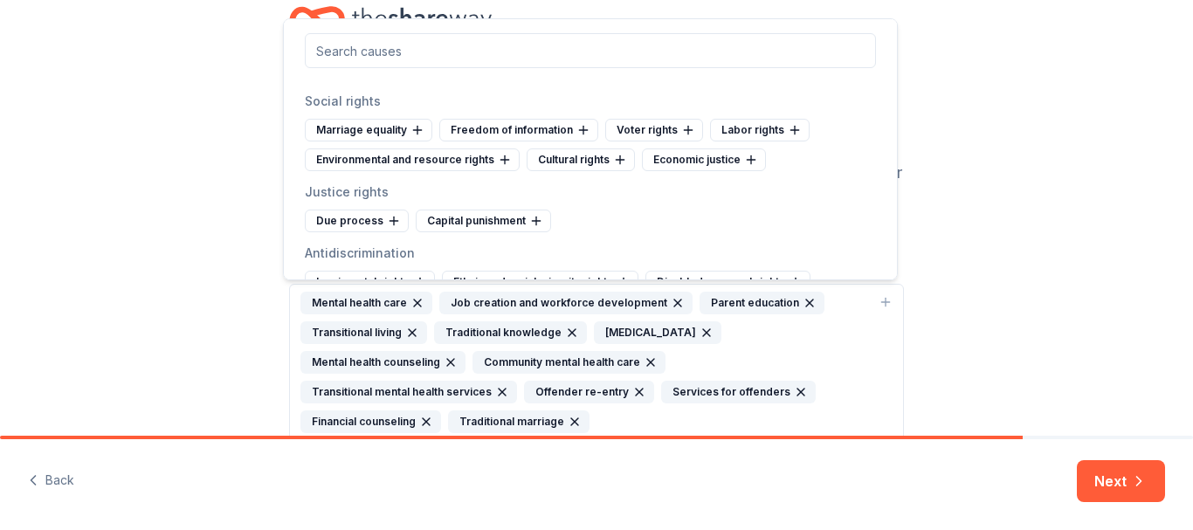
scroll to position [6749, 0]
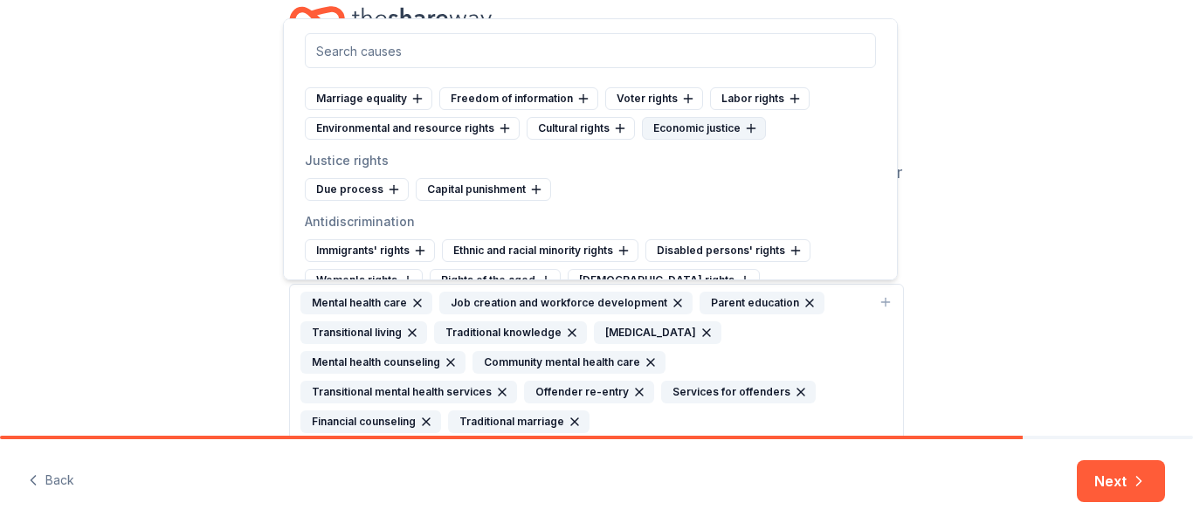
click at [744, 135] on icon at bounding box center [751, 128] width 14 height 14
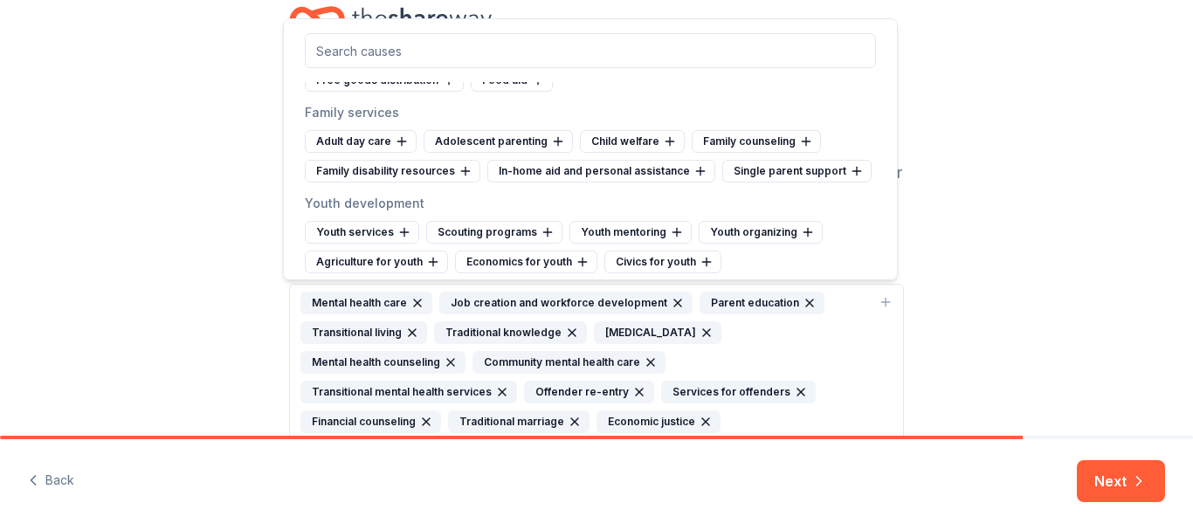
scroll to position [7129, 0]
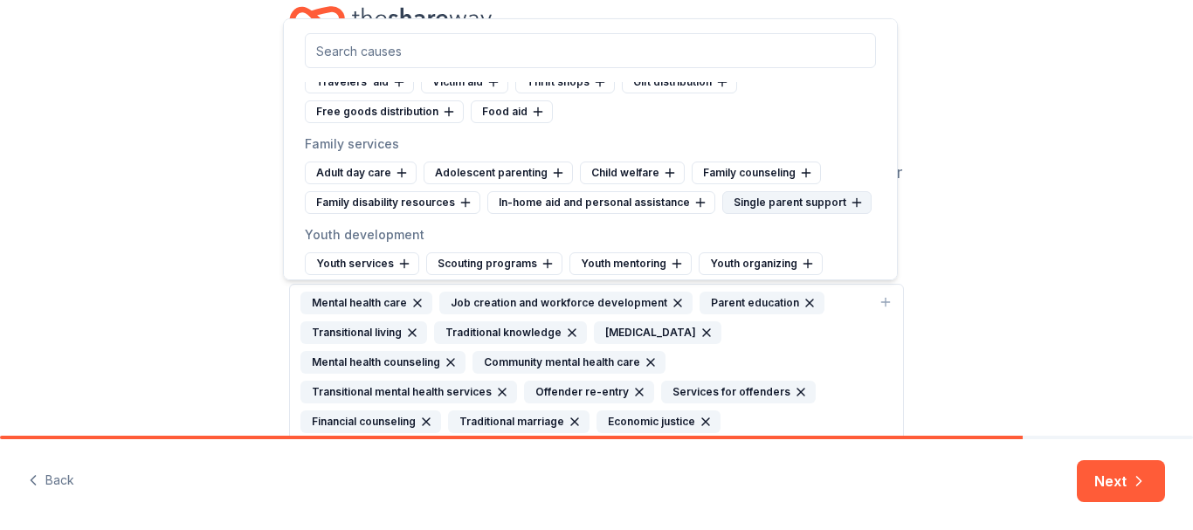
click at [850, 210] on icon at bounding box center [857, 203] width 14 height 14
click at [799, 180] on icon at bounding box center [806, 173] width 14 height 14
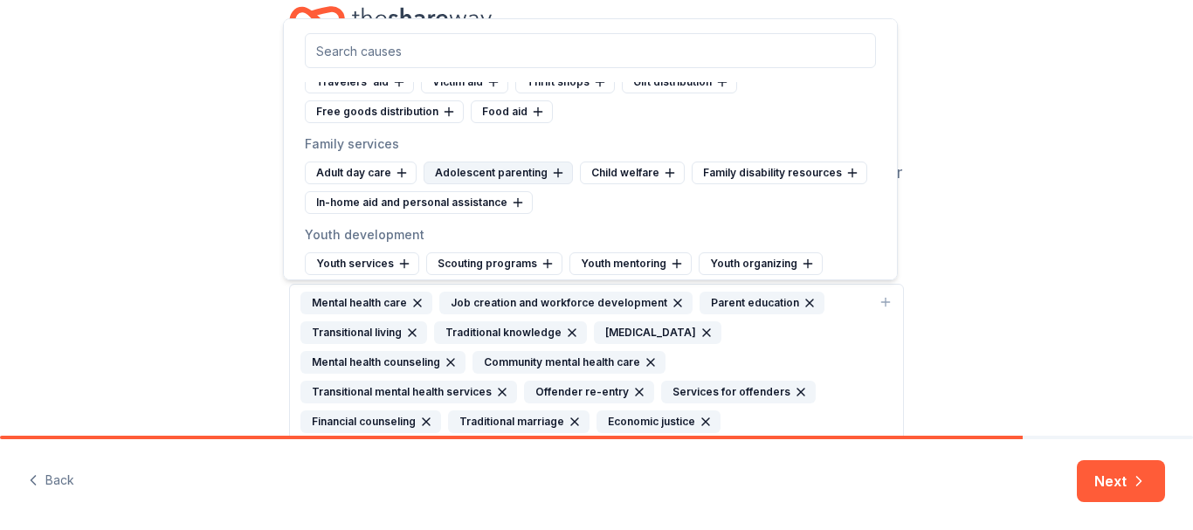
click at [551, 180] on icon at bounding box center [558, 173] width 14 height 14
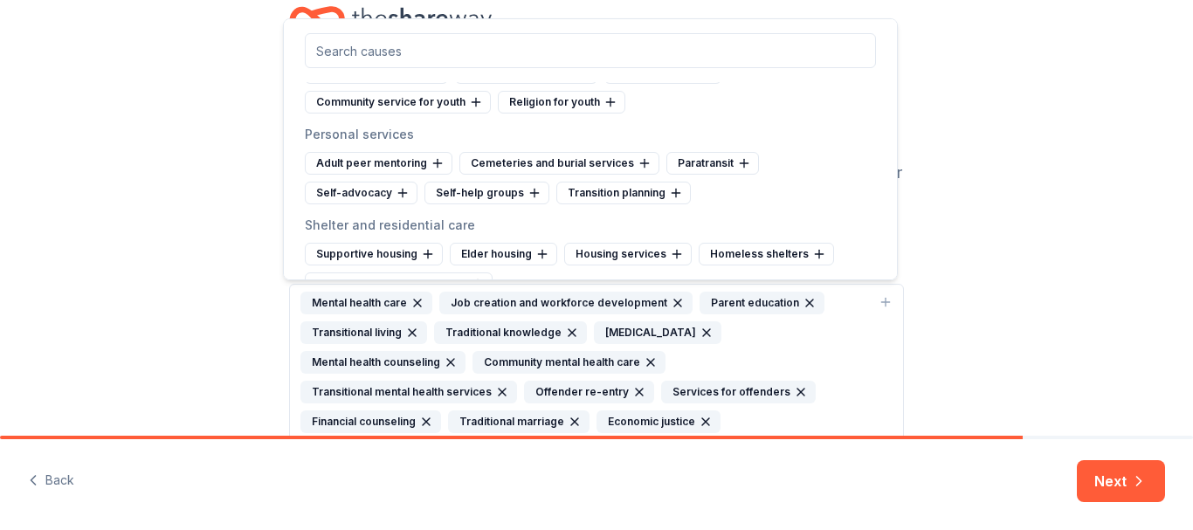
scroll to position [7743, 0]
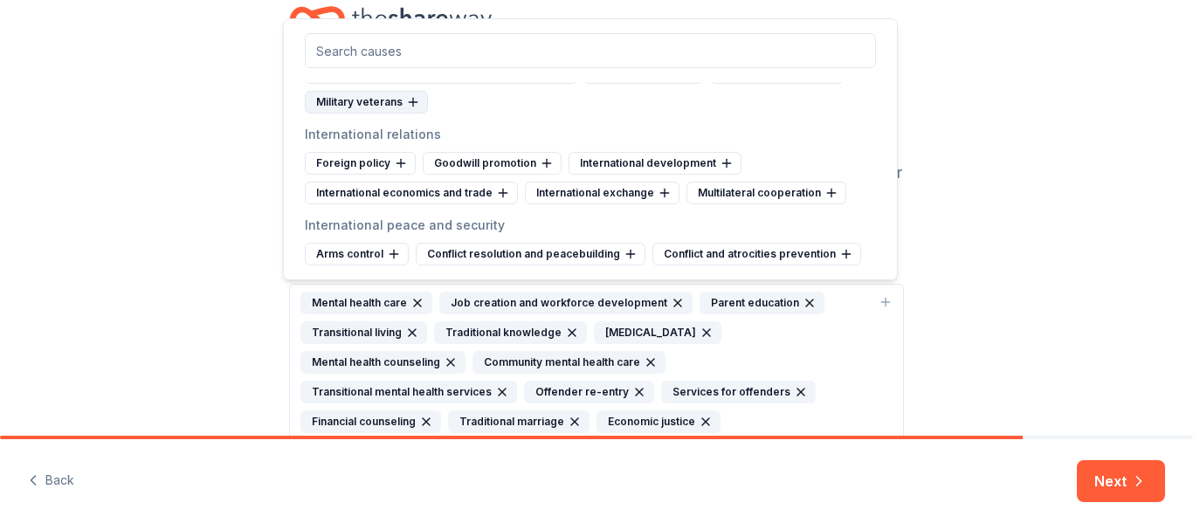
click at [417, 105] on icon at bounding box center [413, 102] width 14 height 14
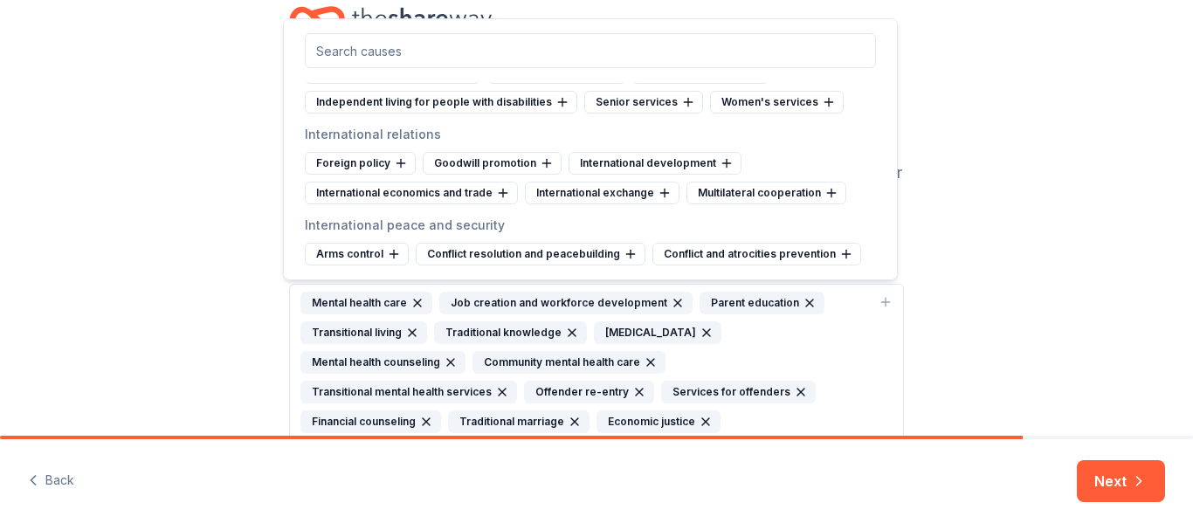
click at [981, 317] on div "Cause tags for your project From your project details, mission, and NTEE code w…" at bounding box center [596, 319] width 1193 height 725
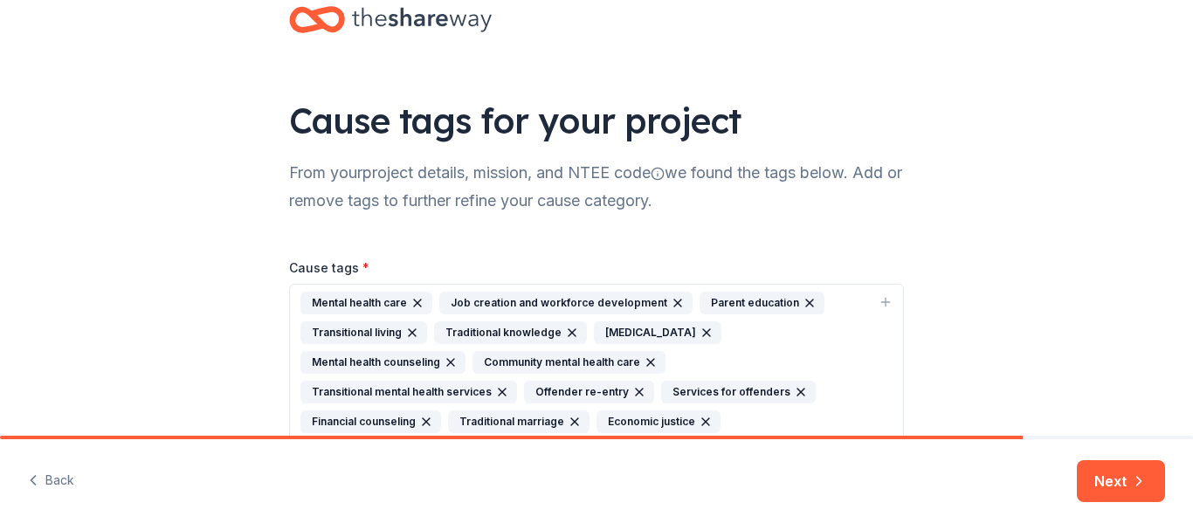
click at [565, 332] on icon "button" at bounding box center [572, 333] width 14 height 14
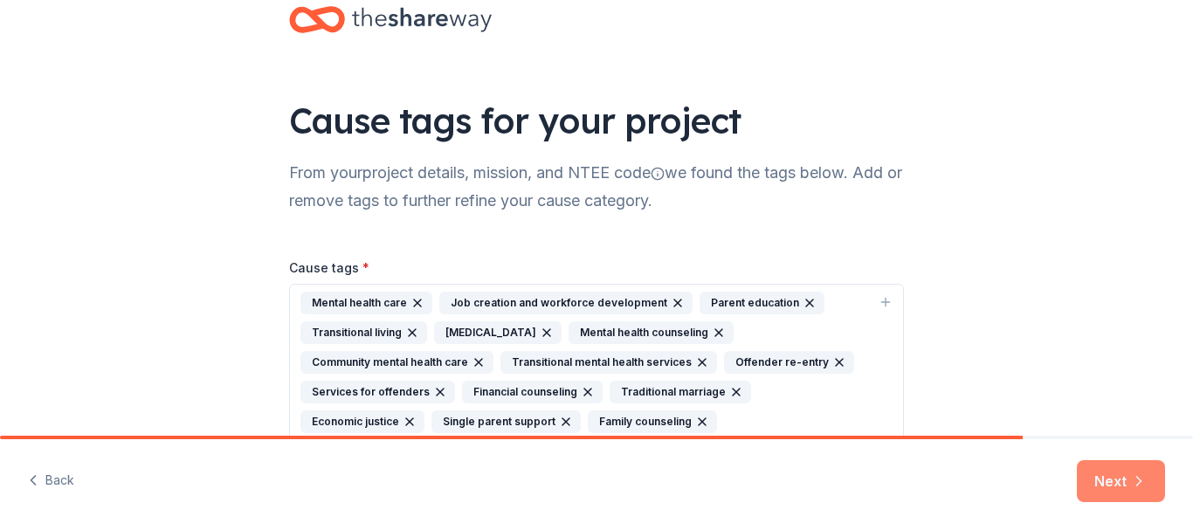
click at [1126, 472] on button "Next" at bounding box center [1121, 481] width 88 height 42
